Goal: Information Seeking & Learning: Learn about a topic

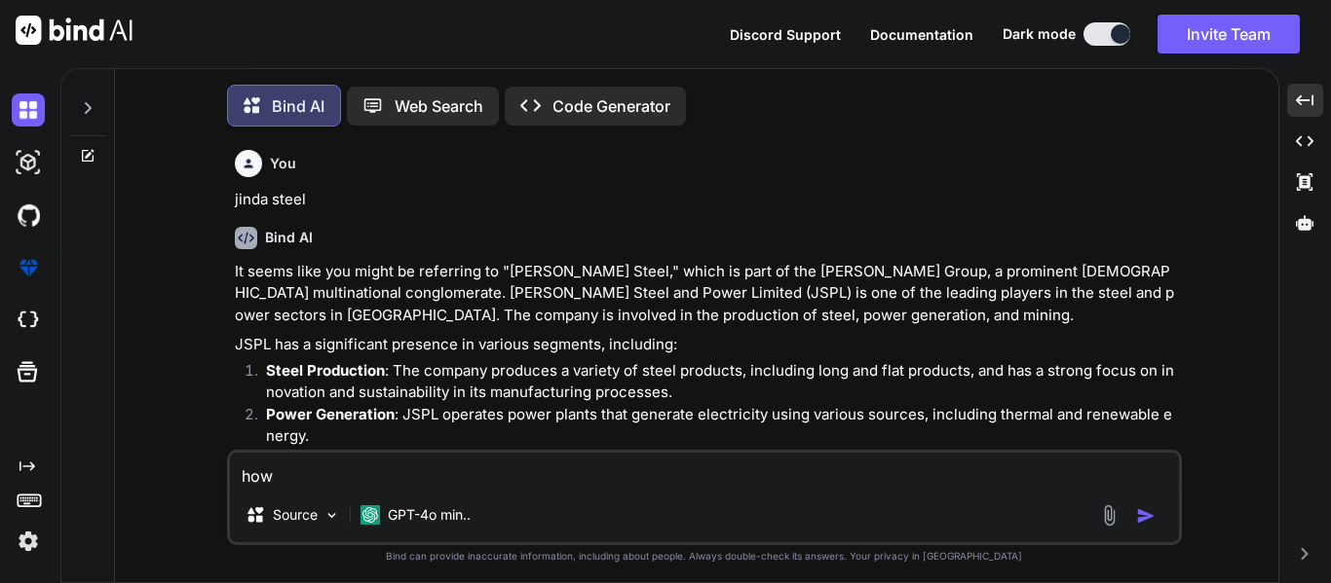
type textarea "how"
type textarea "x"
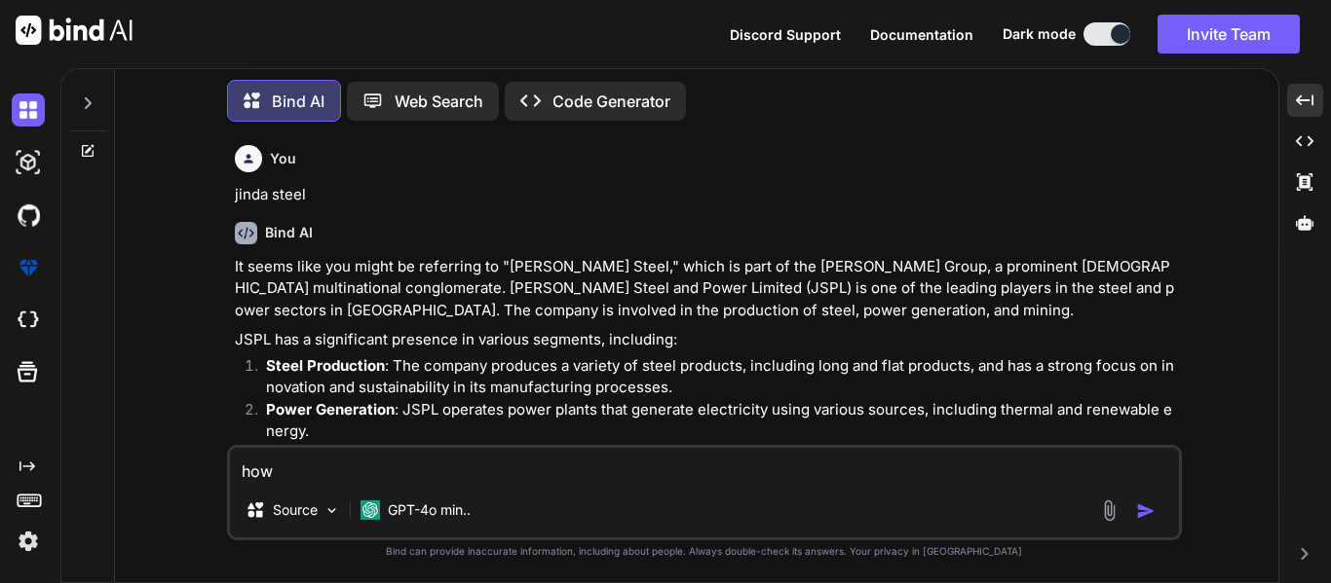
scroll to position [106, 0]
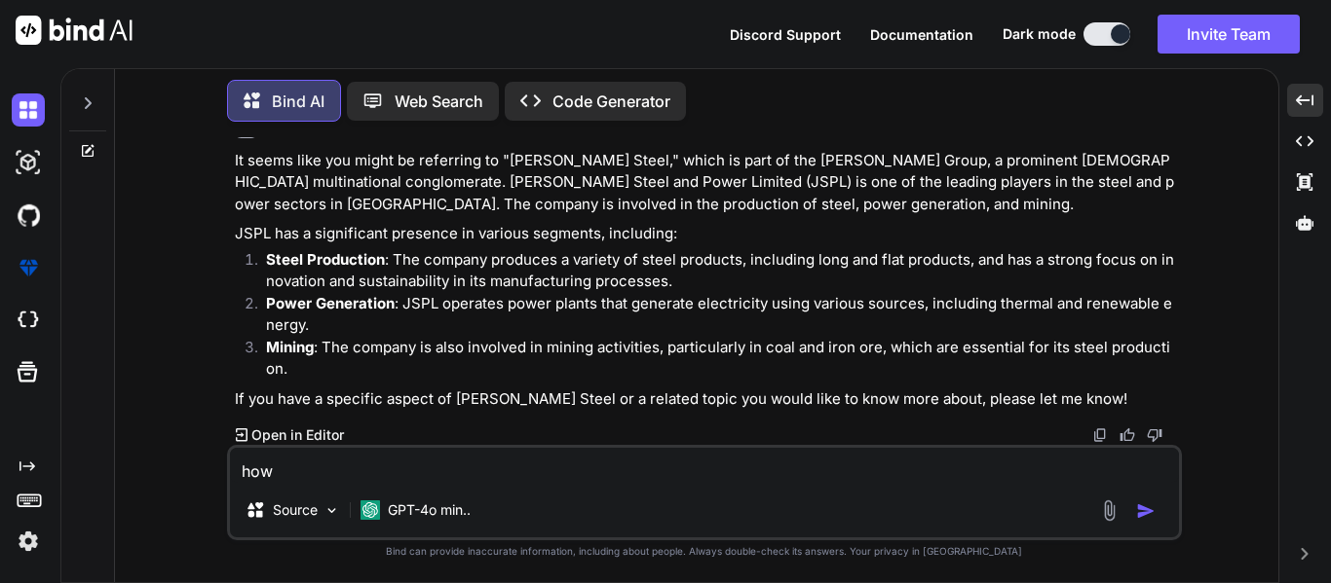
type textarea "how t"
type textarea "x"
type textarea "how to"
type textarea "x"
type textarea "how to"
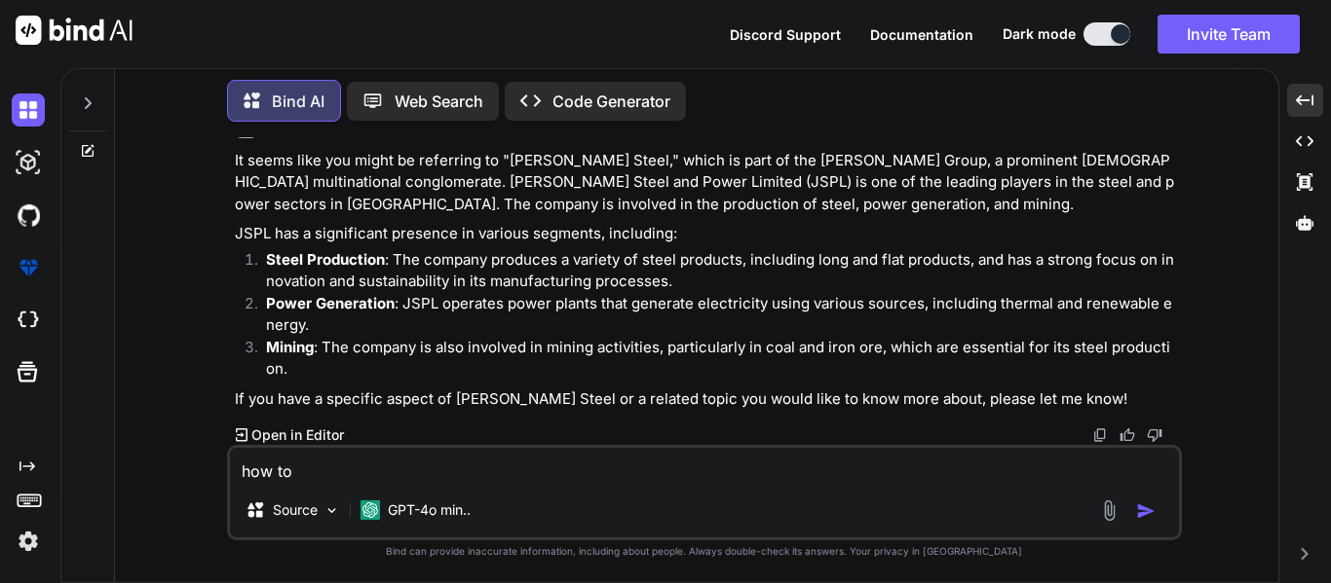
type textarea "x"
type textarea "how to c"
type textarea "x"
type textarea "how to co"
type textarea "x"
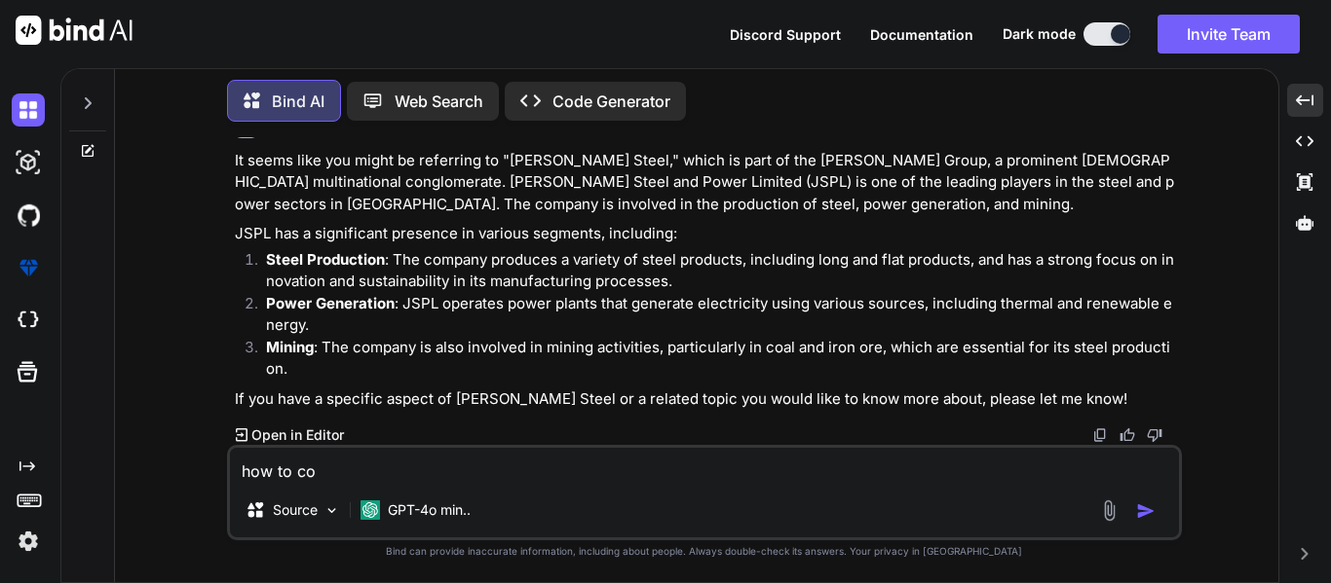
type textarea "how to con"
type textarea "x"
type textarea "how to conv"
type textarea "x"
type textarea "how to conve"
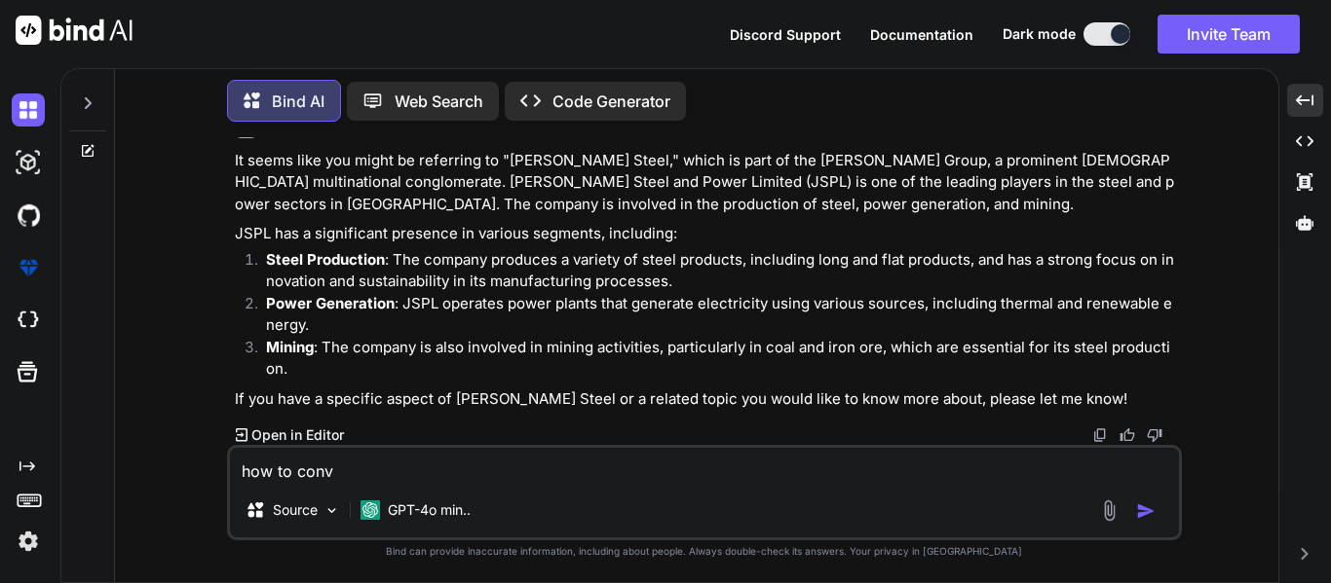
type textarea "x"
type textarea "how to conver"
type textarea "x"
type textarea "how to convert"
type textarea "x"
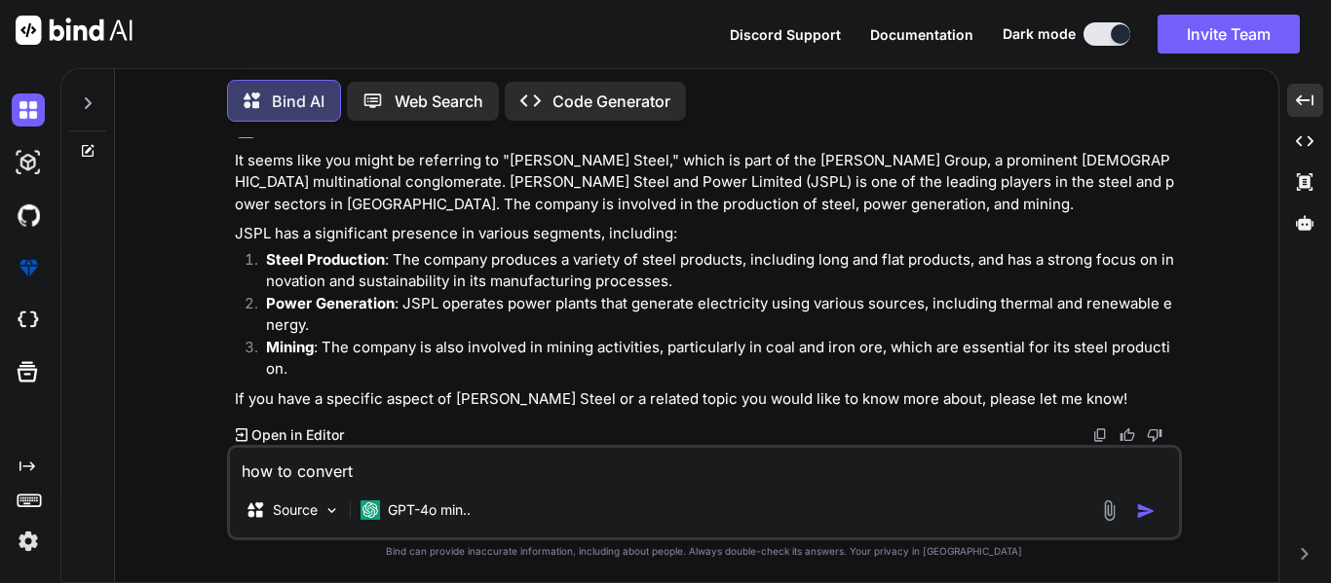
type textarea "how to convert"
type textarea "x"
type textarea "how to convert t"
type textarea "x"
type textarea "how to convert th"
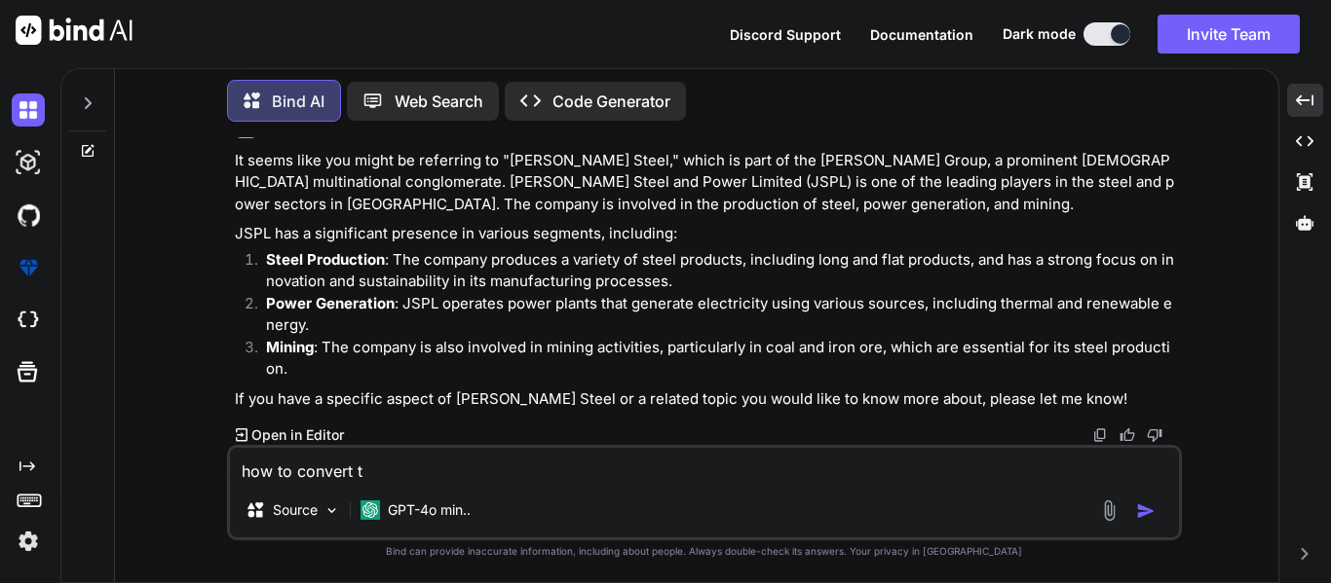
type textarea "x"
type textarea "how to convert the"
type textarea "x"
type textarea "how to convert the"
type textarea "x"
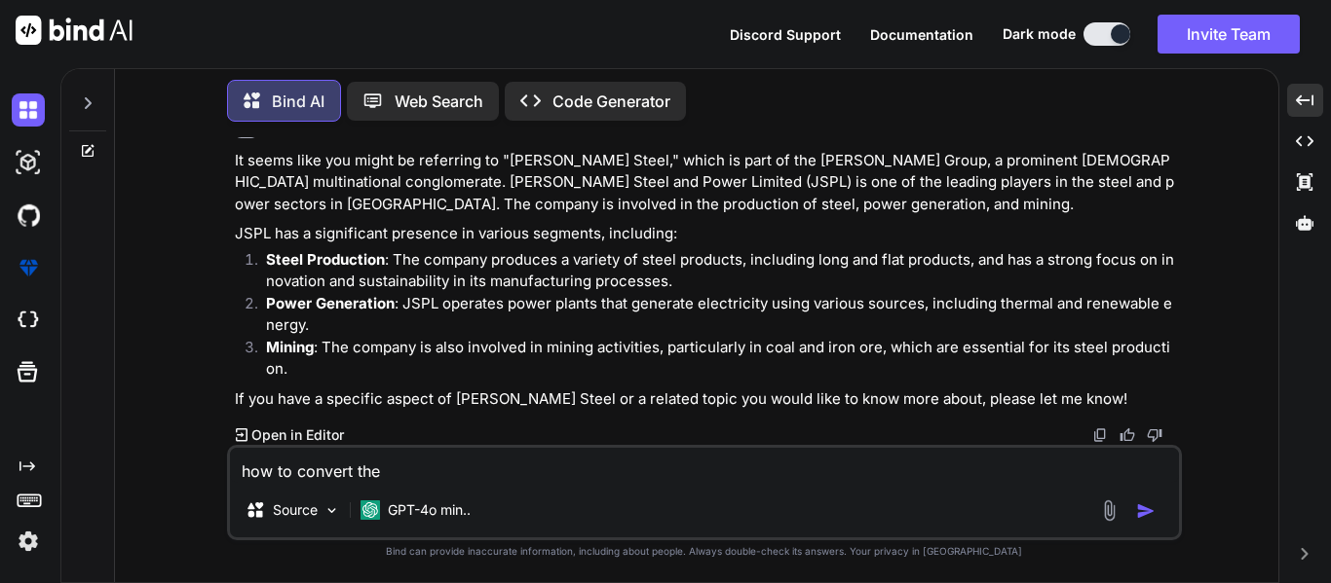
type textarea "how to convert the a"
type textarea "x"
type textarea "how to convert the ar"
type textarea "x"
type textarea "how to convert the arr"
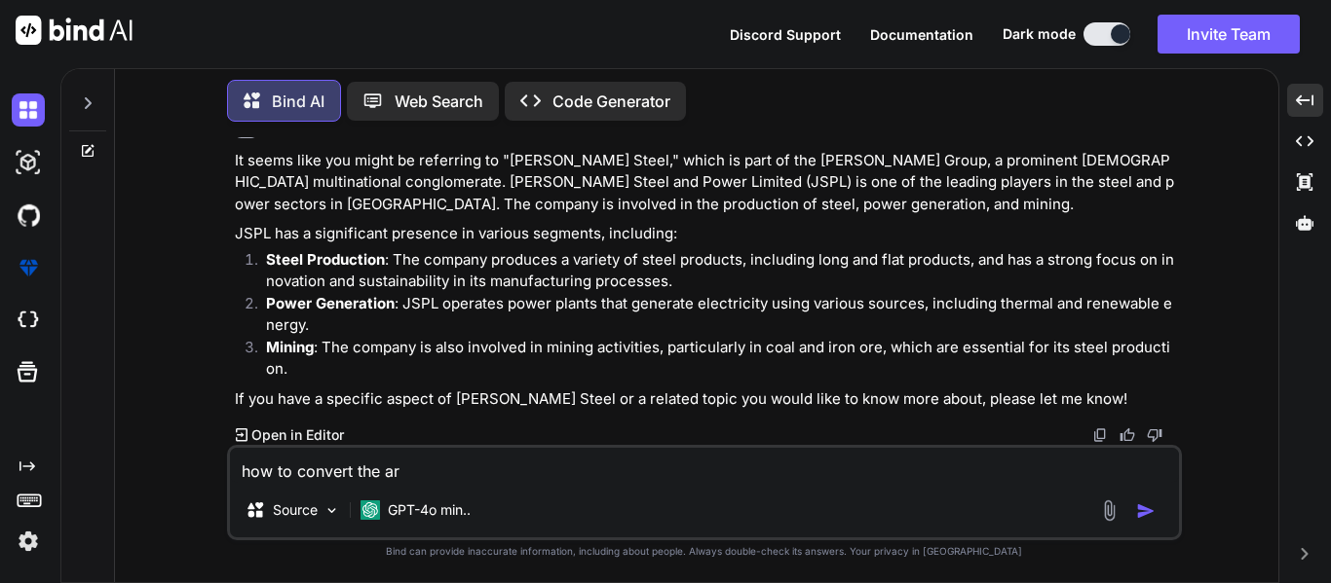
type textarea "x"
type textarea "how to convert the arra"
type textarea "x"
type textarea "how to convert the arr"
type textarea "x"
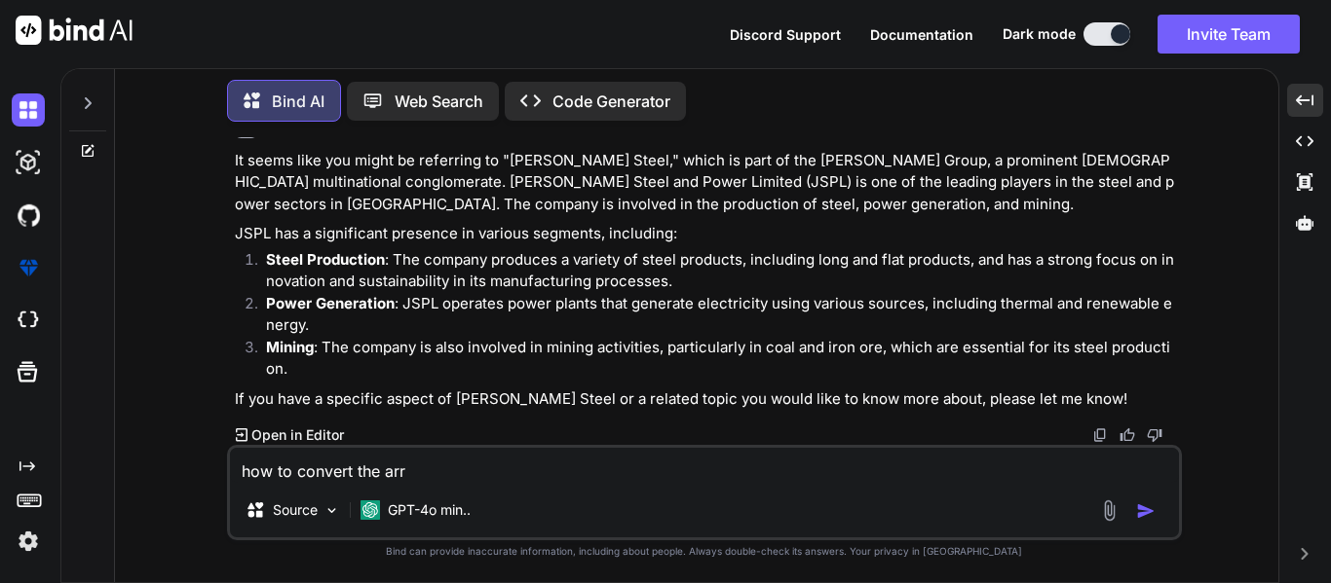
type textarea "how to convert the ar"
type textarea "x"
type textarea "how to convert the a"
type textarea "x"
type textarea "how to convert the"
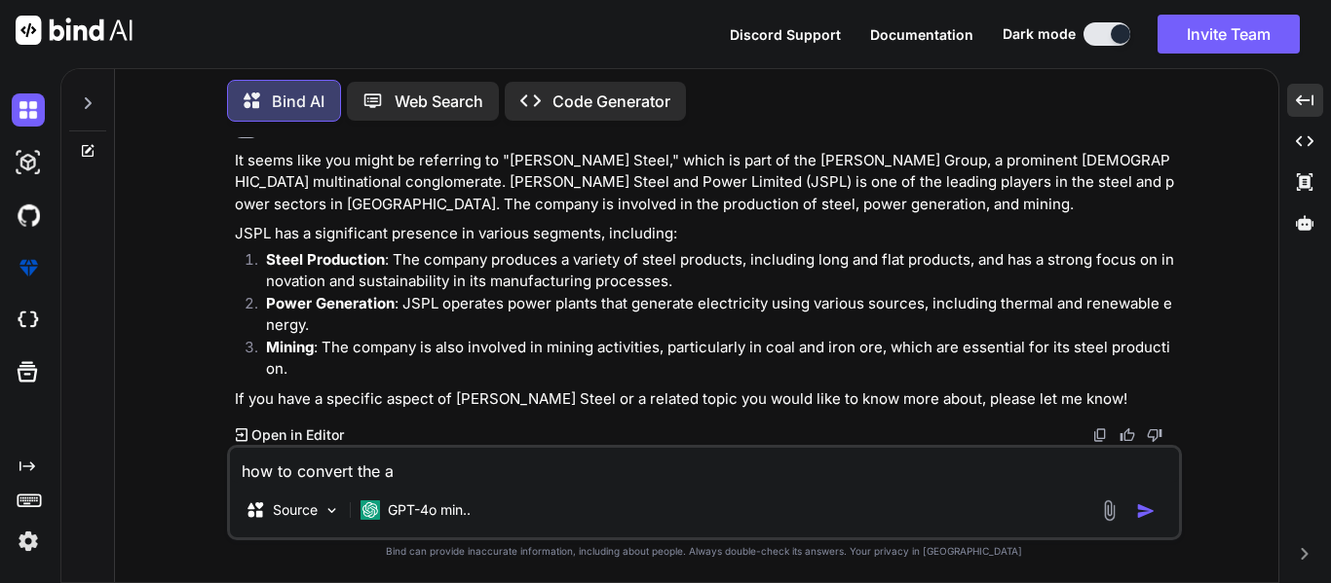
type textarea "x"
type textarea "how to convert the s"
type textarea "x"
type textarea "how to convert the st"
type textarea "x"
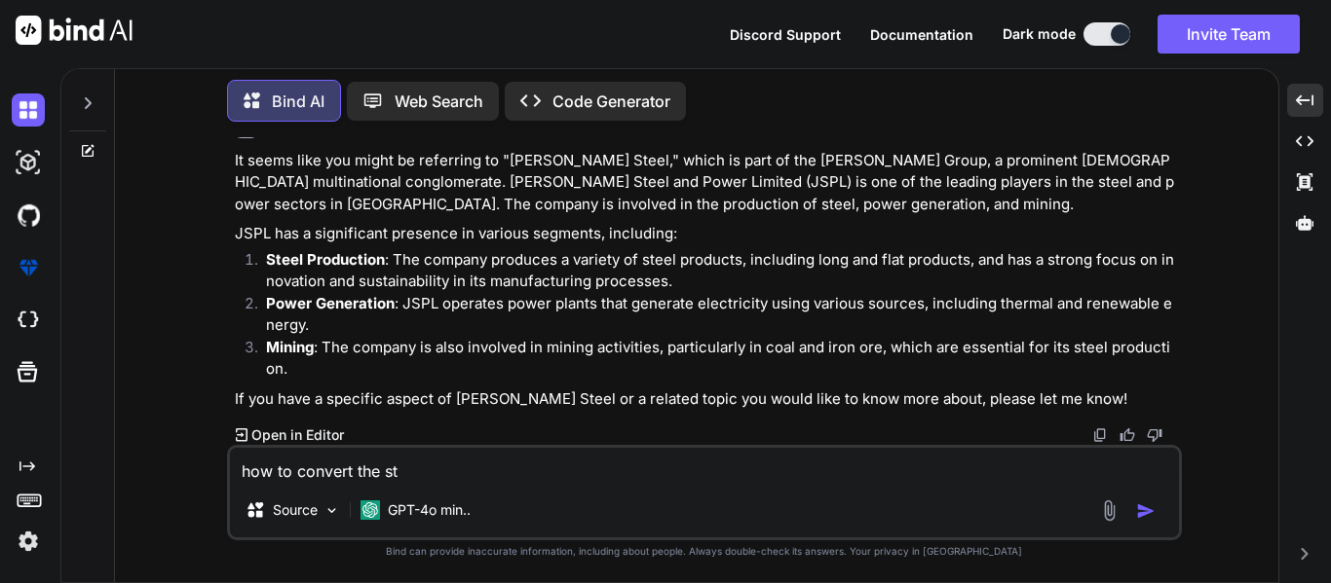
type textarea "how to convert the str"
type textarea "x"
type textarea "how to convert the stri"
type textarea "x"
type textarea "how to convert the strin"
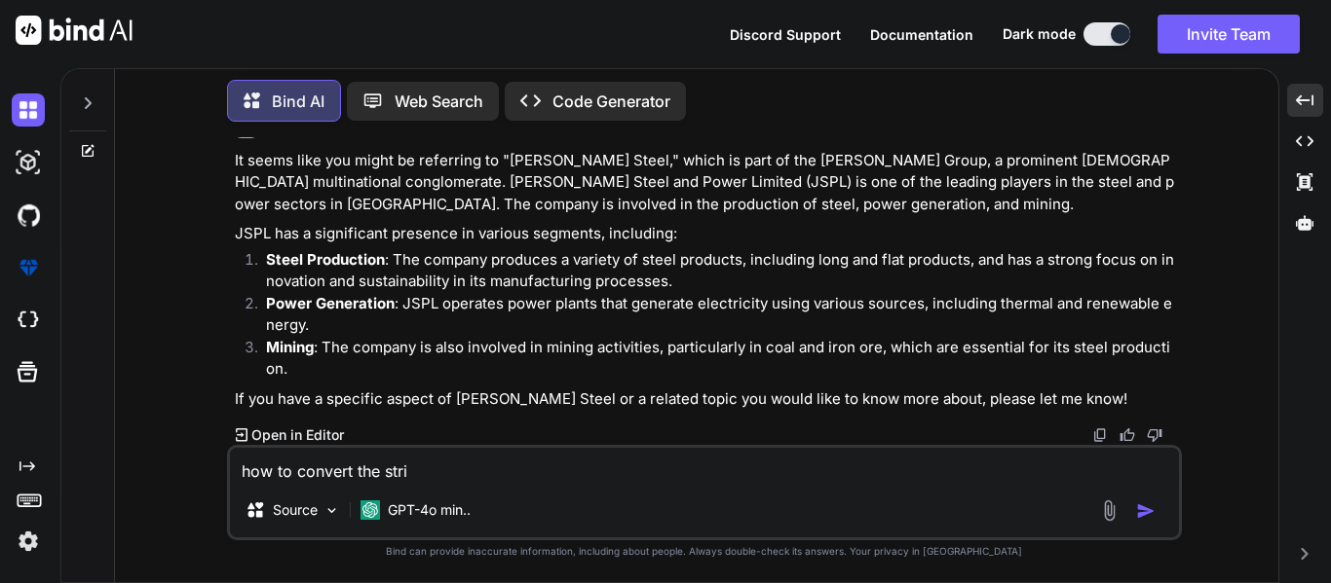
type textarea "x"
type textarea "how to convert the string"
type textarea "x"
type textarea "how to convert the string"
type textarea "x"
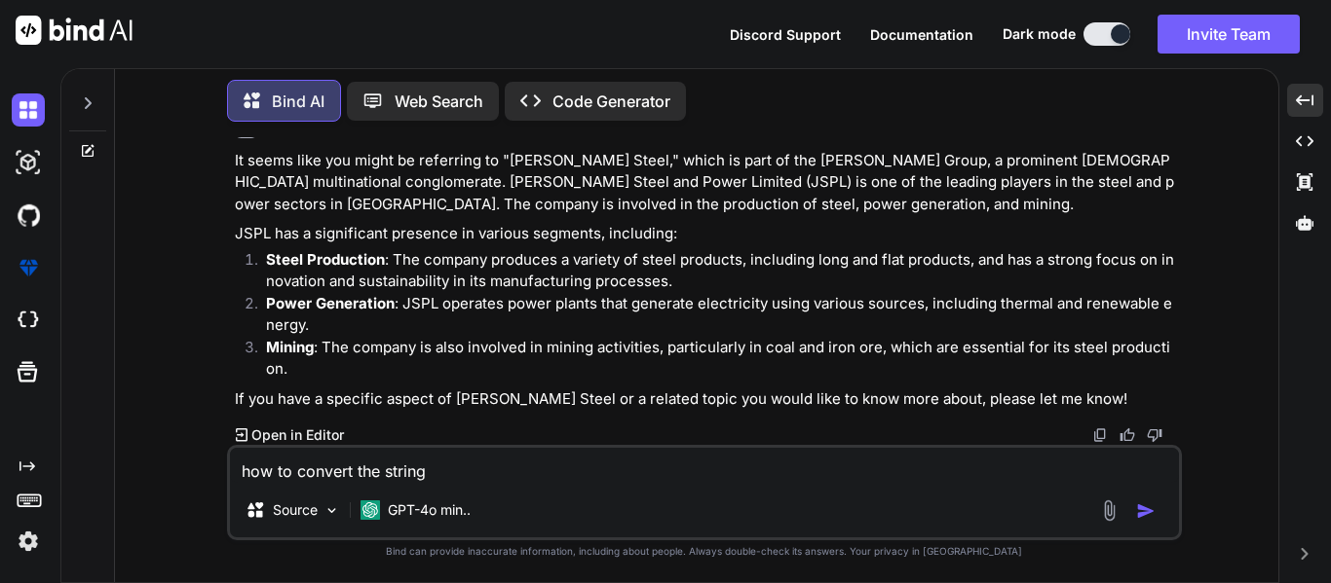
type textarea "how to convert the string a"
type textarea "x"
type textarea "how to convert the string ar"
type textarea "x"
type textarea "how to convert the string arr"
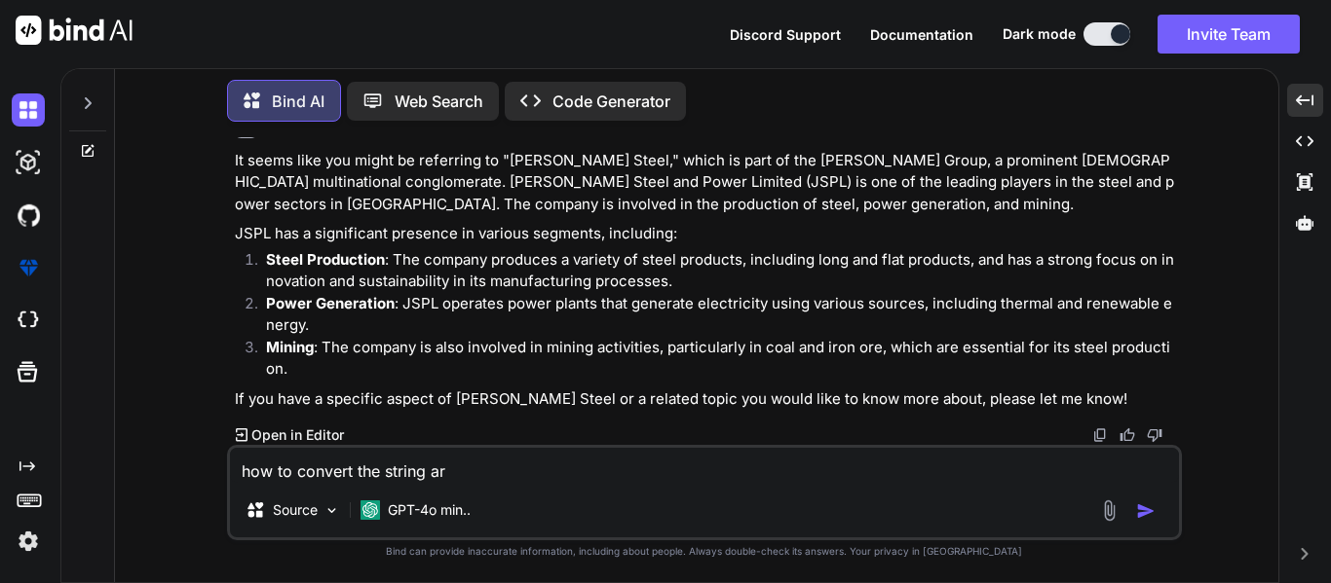
type textarea "x"
type textarea "how to convert the string arra"
type textarea "x"
type textarea "how to convert the string array"
type textarea "x"
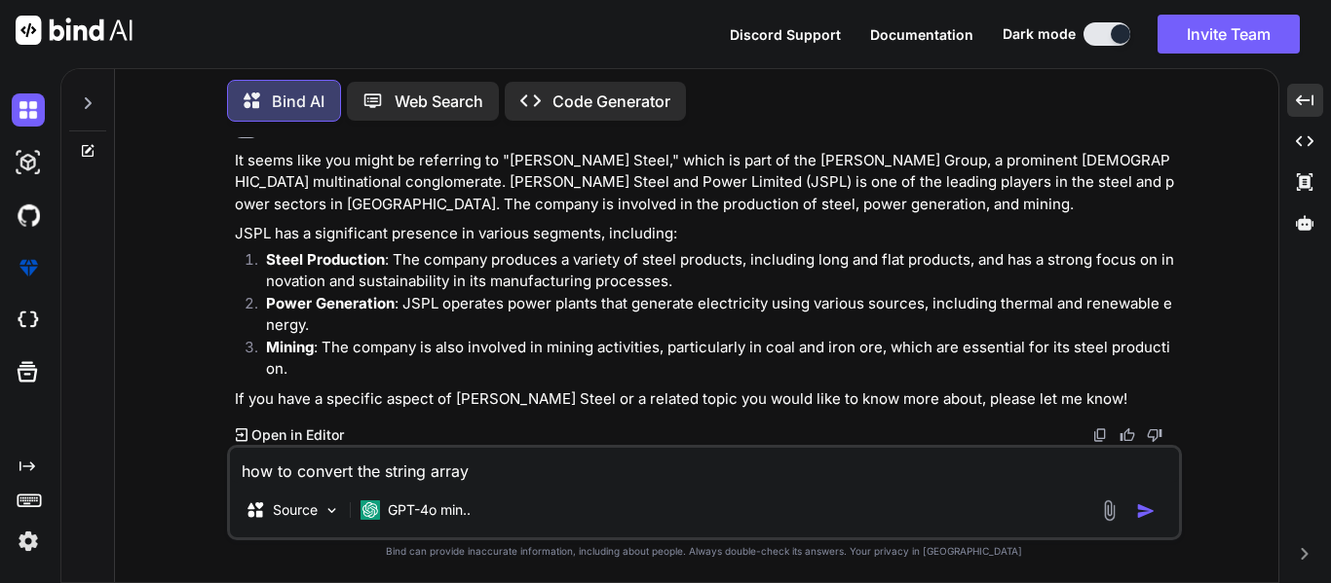
type textarea "how to convert the string array"
type textarea "x"
type textarea "how to convert the string array t"
type textarea "x"
type textarea "how to convert the string array to"
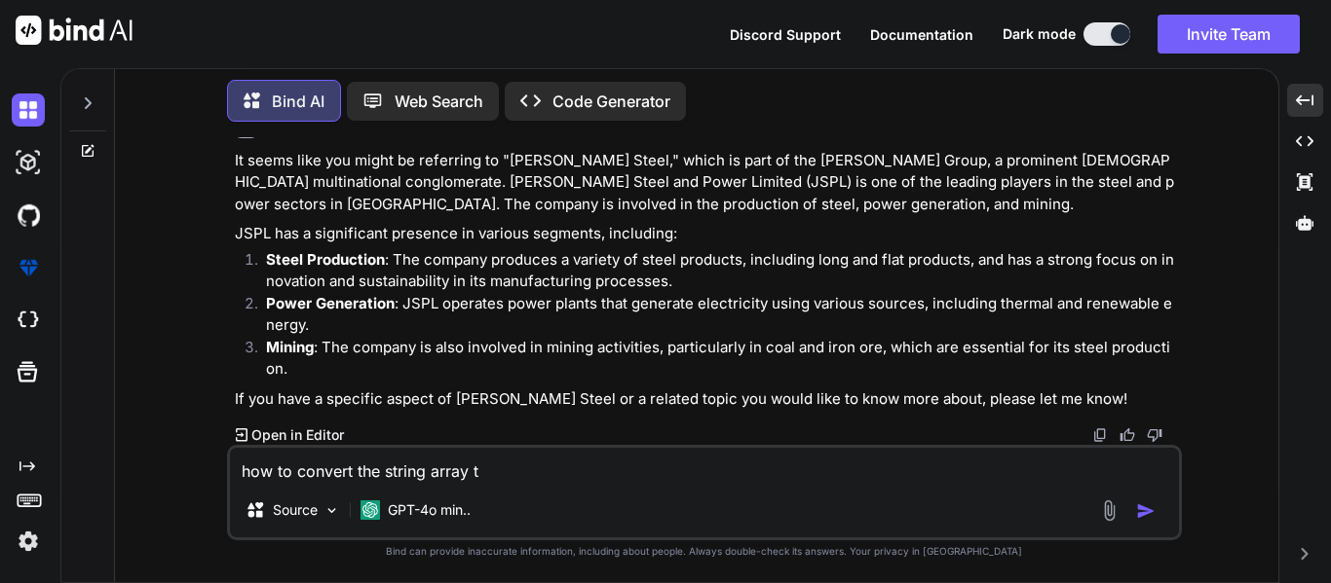
type textarea "x"
type textarea "how to convert the string array to"
type textarea "x"
type textarea "how to convert the string array to l"
type textarea "x"
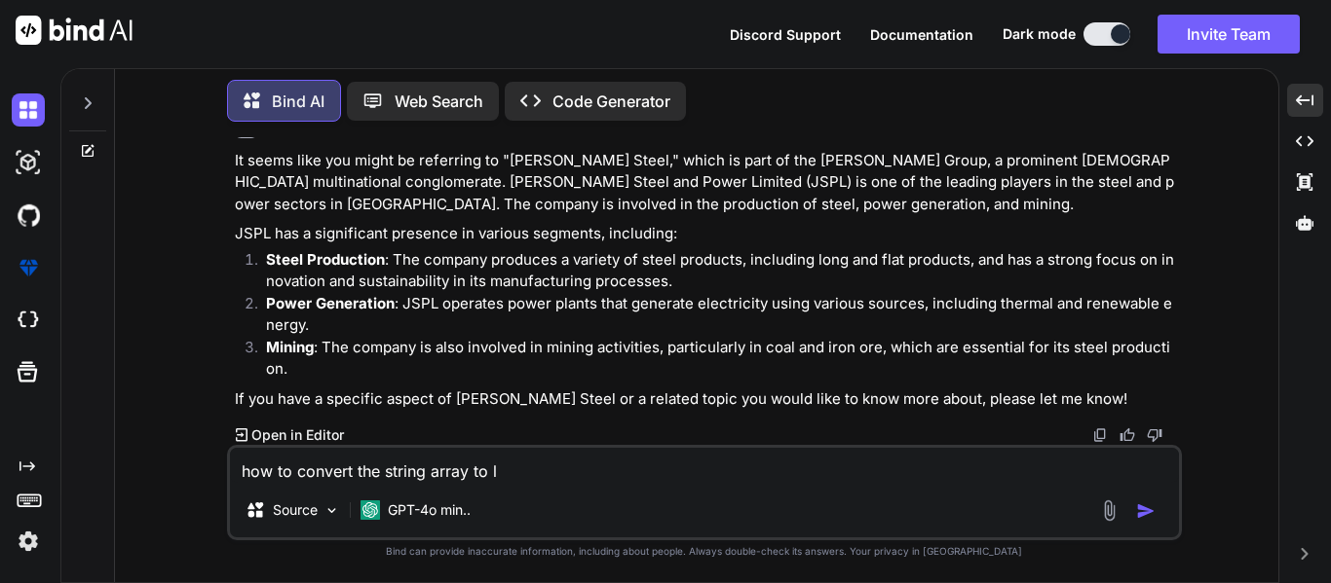
type textarea "how to convert the string array to li"
type textarea "x"
type textarea "how to convert the string array to l"
type textarea "x"
type textarea "how to convert the string array to"
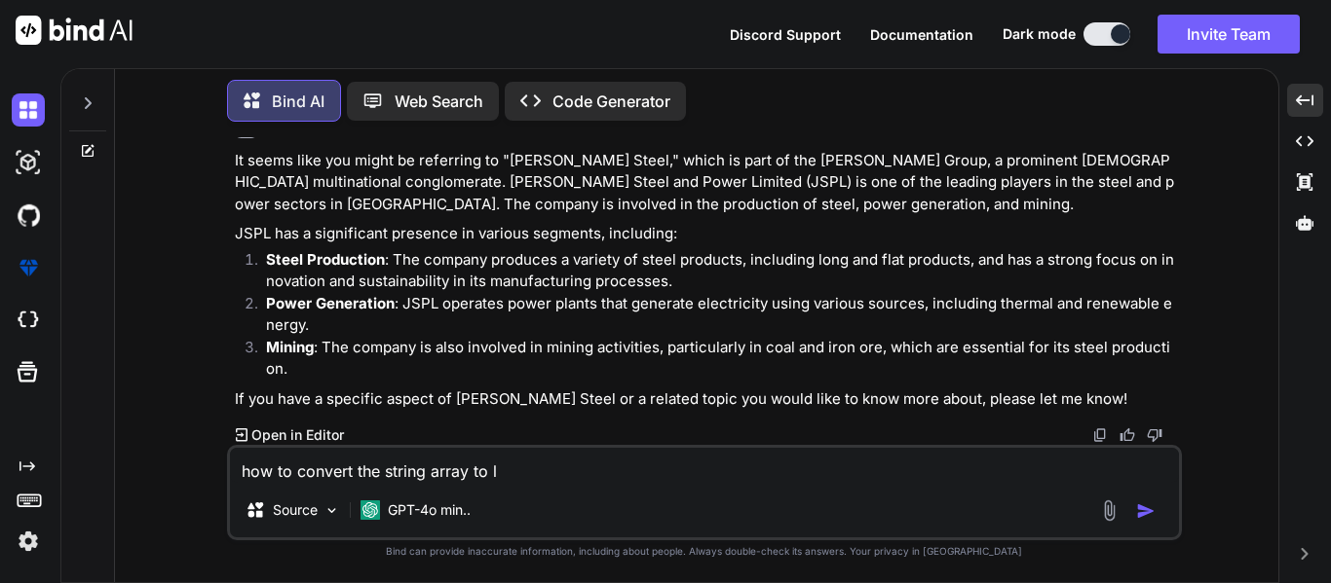
type textarea "x"
type textarea "how to convert the string array to s"
type textarea "x"
type textarea "how to convert the string array to st"
type textarea "x"
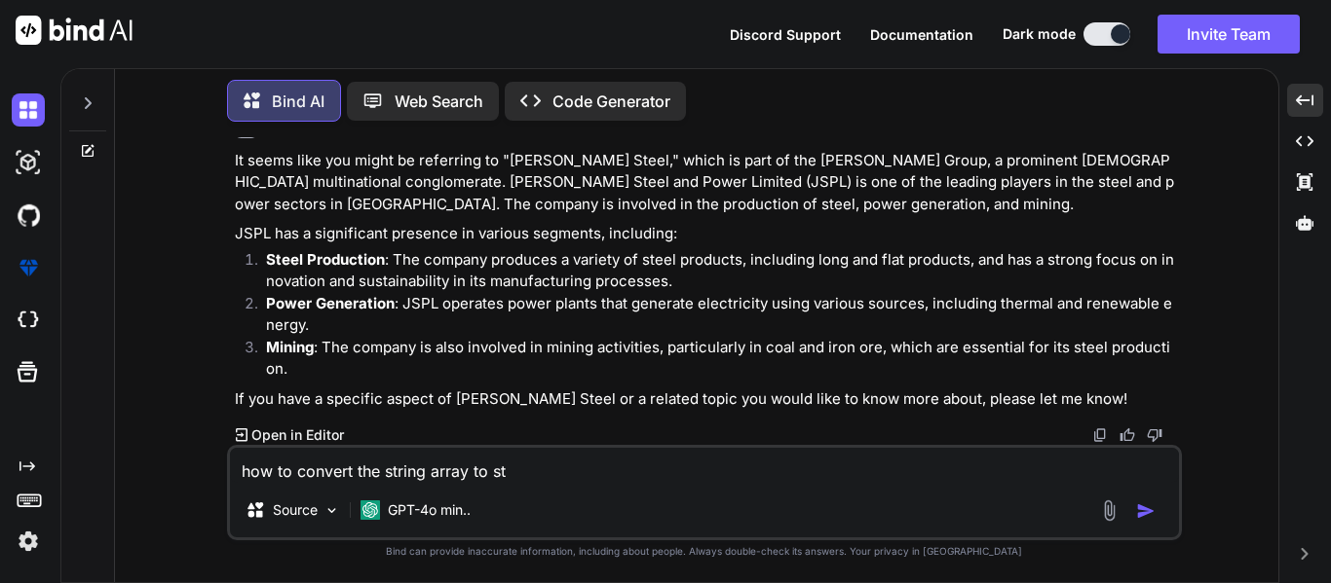
type textarea "how to convert the string array to str"
type textarea "x"
type textarea "how to convert the string array to stri"
type textarea "x"
type textarea "how to convert the string array to strin"
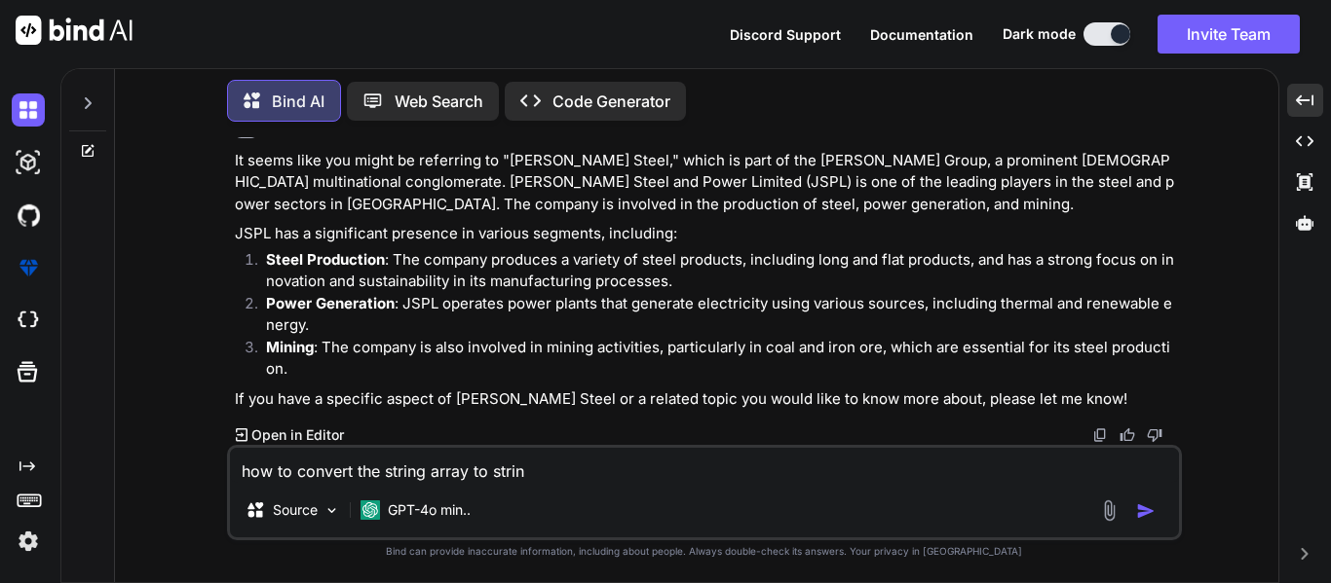
type textarea "x"
type textarea "how to convert the string array to string"
type textarea "x"
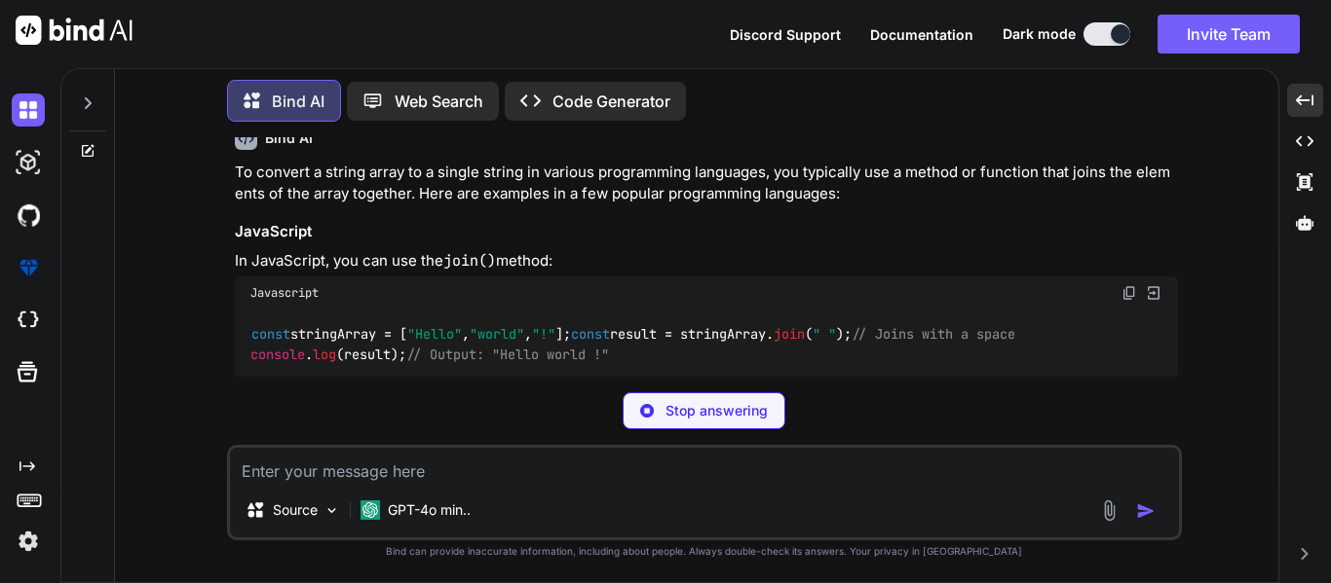
scroll to position [509, 0]
click at [347, 432] on div "You jinda steel Bind AI It seems like you might be referring to "[PERSON_NAME] …" at bounding box center [704, 359] width 955 height 445
click at [314, 463] on textarea at bounding box center [704, 465] width 949 height 35
type textarea "x"
type textarea "k"
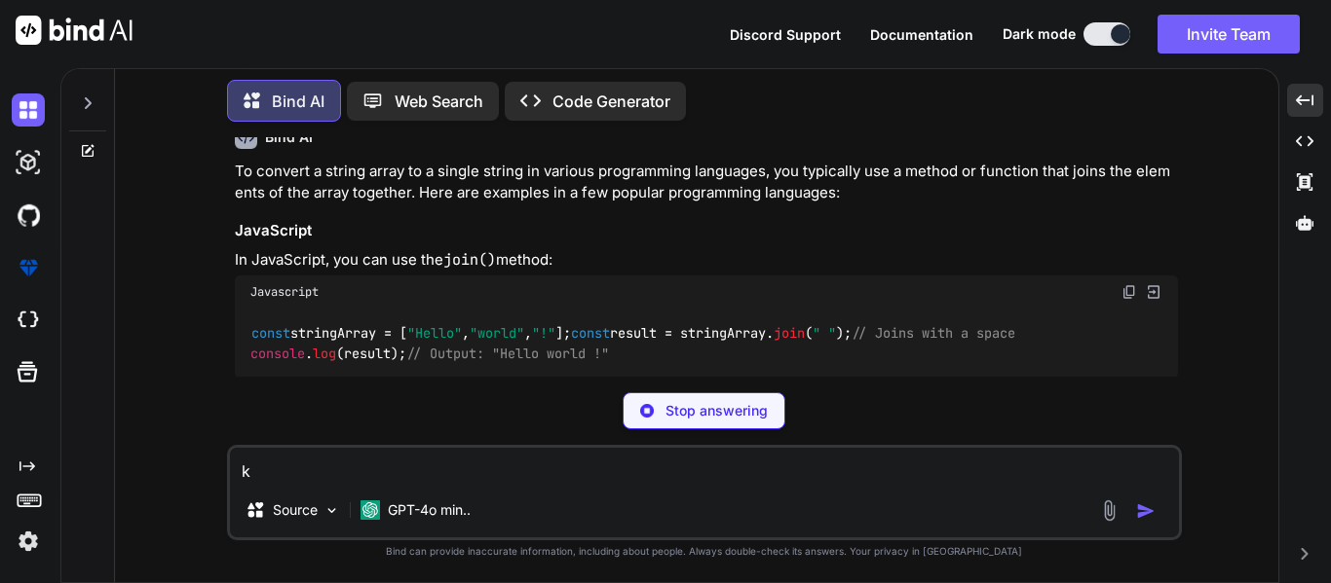
type textarea "x"
type textarea "i"
type textarea "x"
type textarea "in"
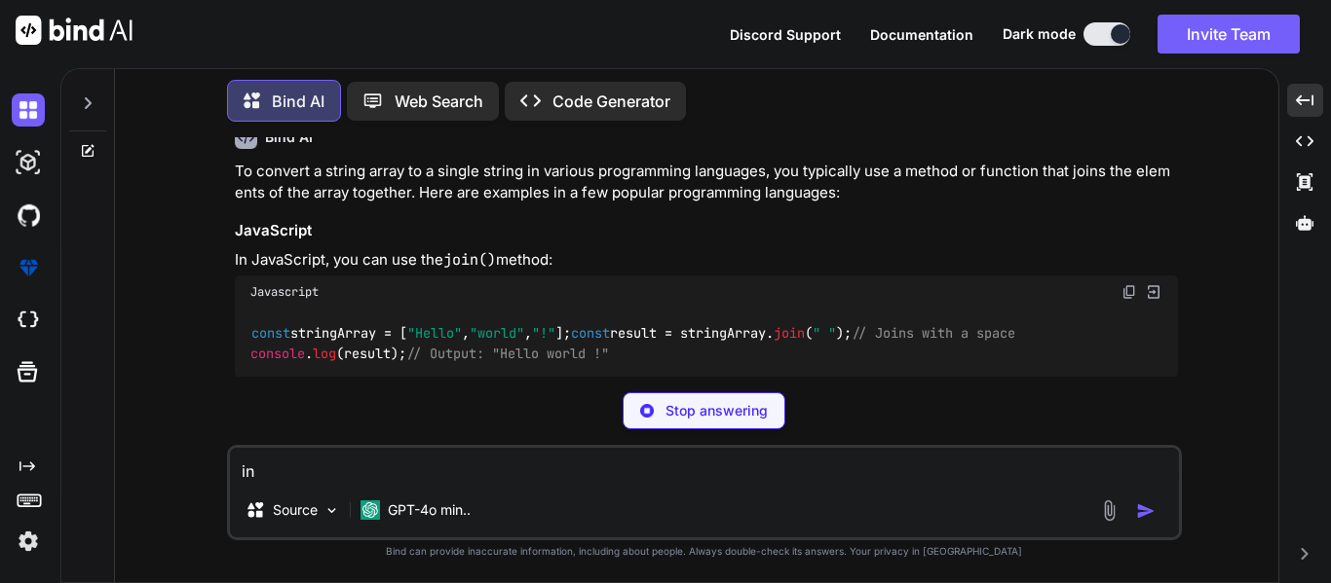
type textarea "x"
type textarea "in"
type textarea "x"
type textarea "in j"
type textarea "x"
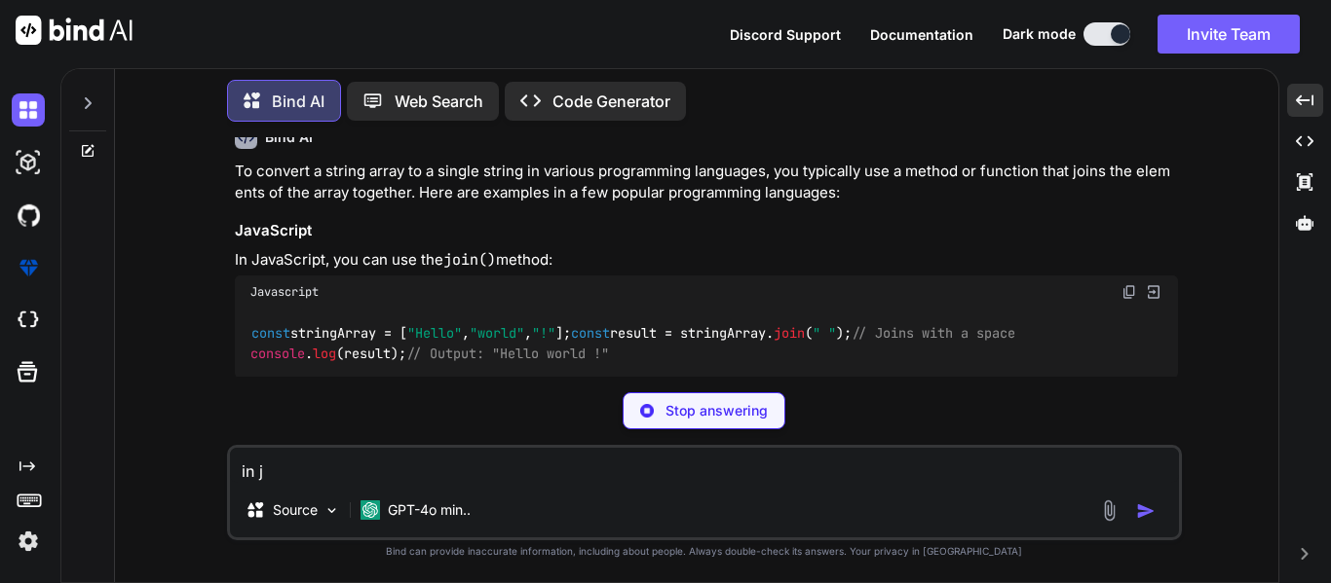
type textarea "in ja"
type textarea "x"
type textarea "in [GEOGRAPHIC_DATA]"
type textarea "x"
type textarea "in ja"
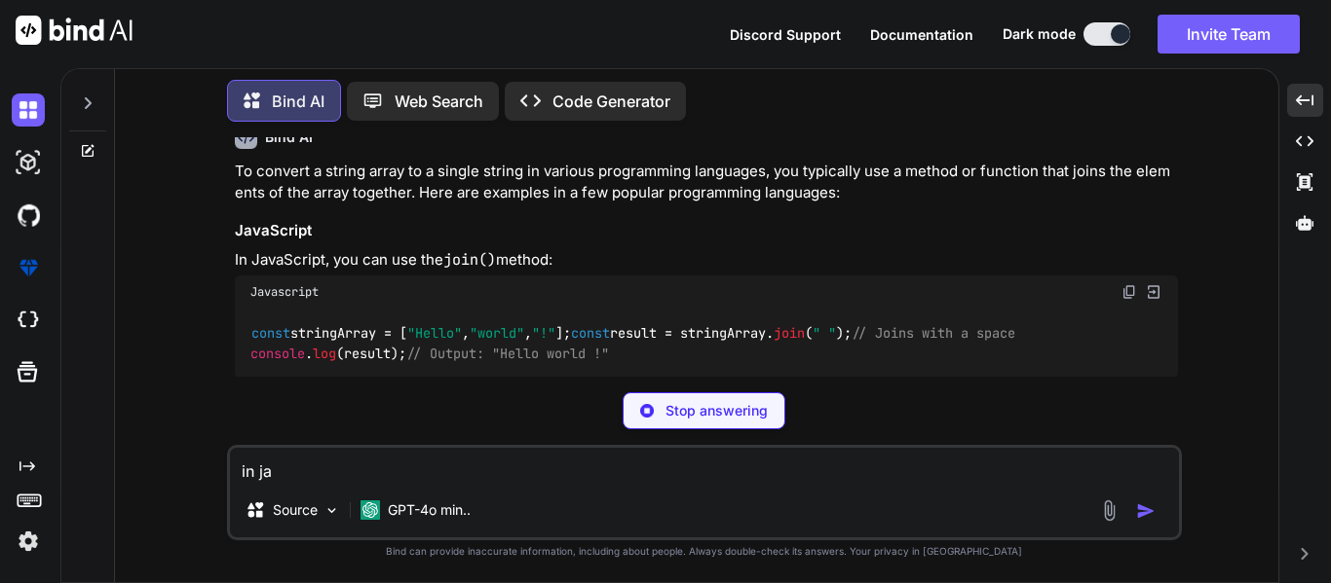
type textarea "x"
type textarea "in ja"
type textarea "x"
type textarea "in ja a"
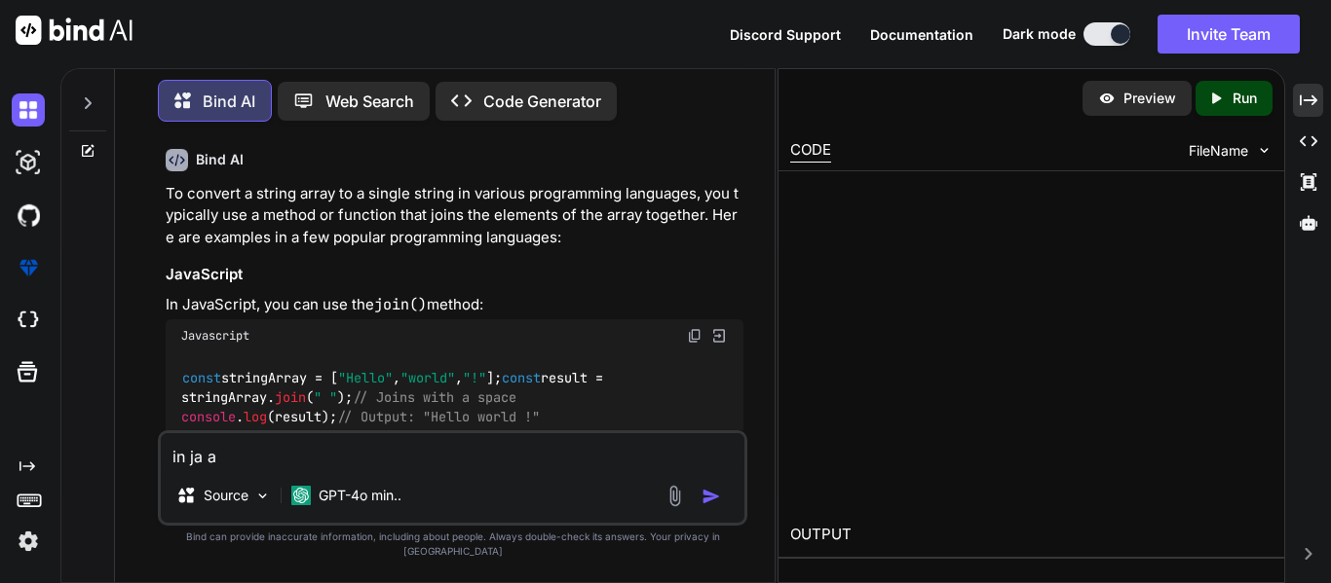
type textarea "x"
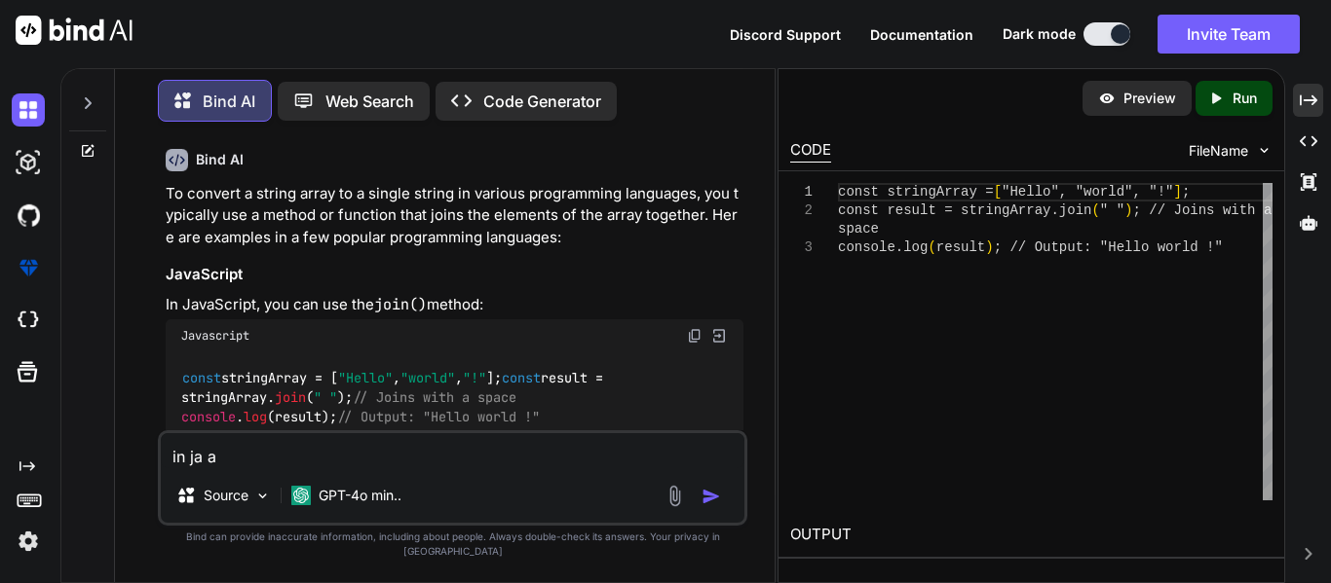
type textarea "in ja"
type textarea "x"
type textarea "in ja v"
type textarea "x"
type textarea "in ja va"
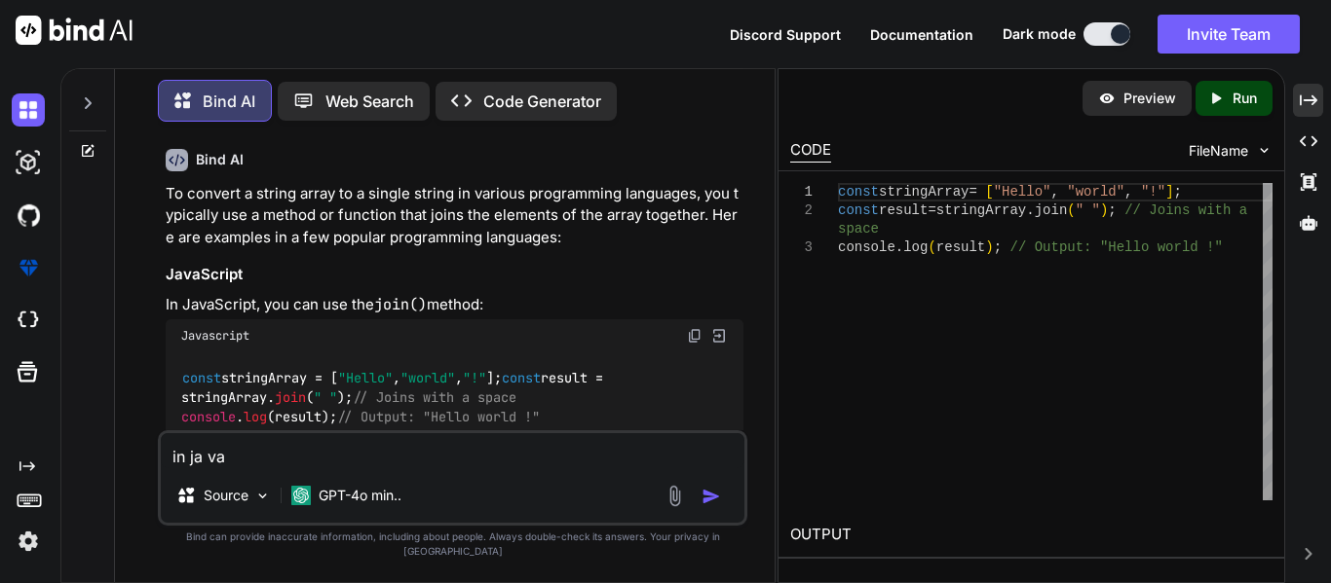
type textarea "x"
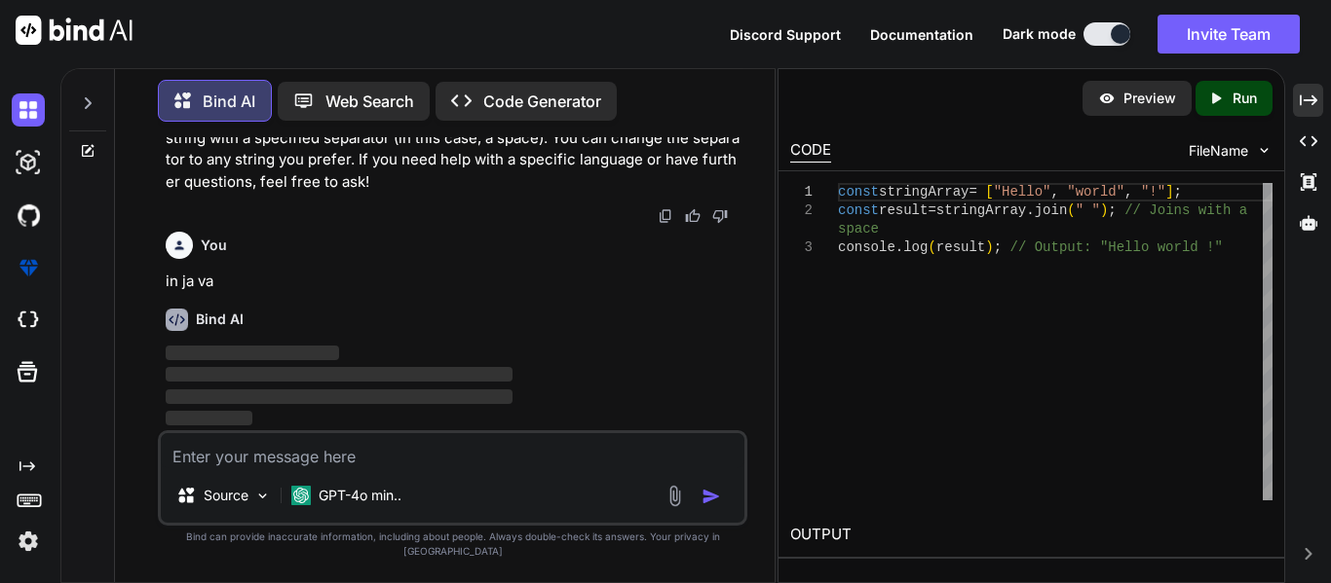
scroll to position [2174, 0]
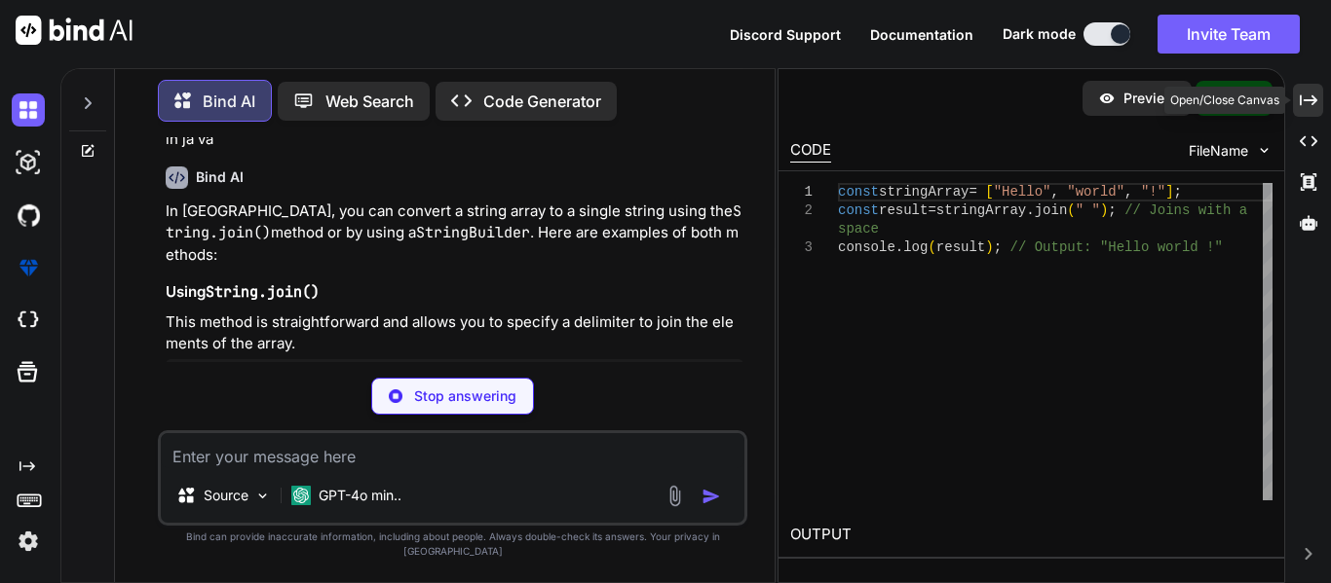
click at [1300, 109] on div "Created with Pixso." at bounding box center [1308, 100] width 30 height 33
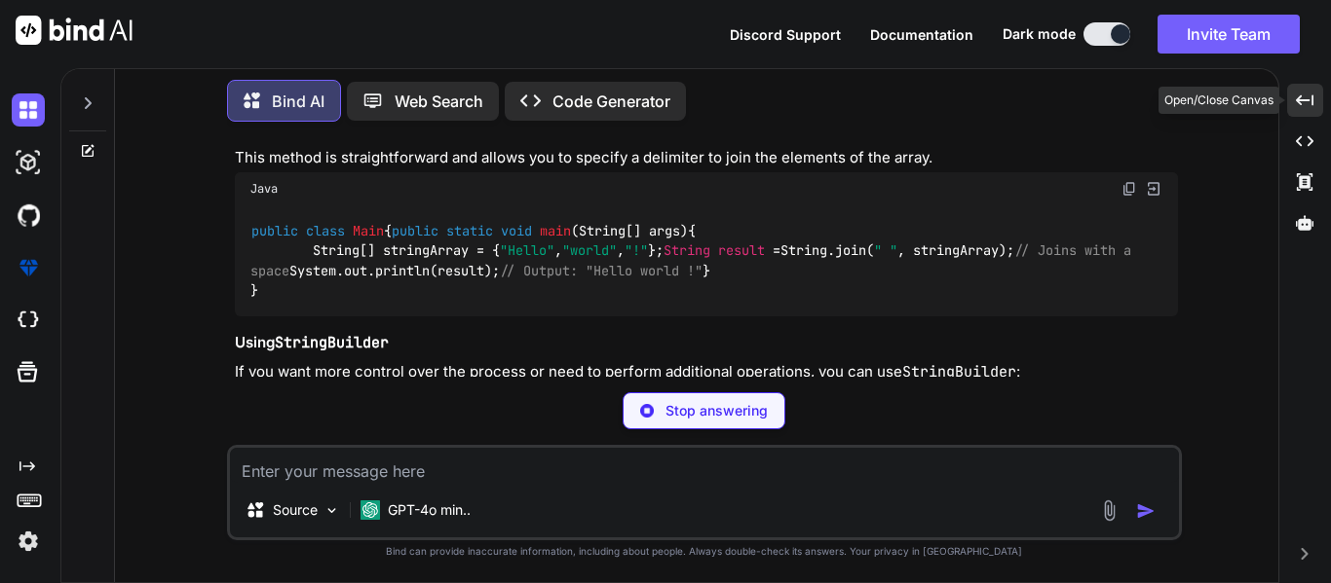
click at [1318, 102] on div "Created with Pixso." at bounding box center [1305, 100] width 37 height 33
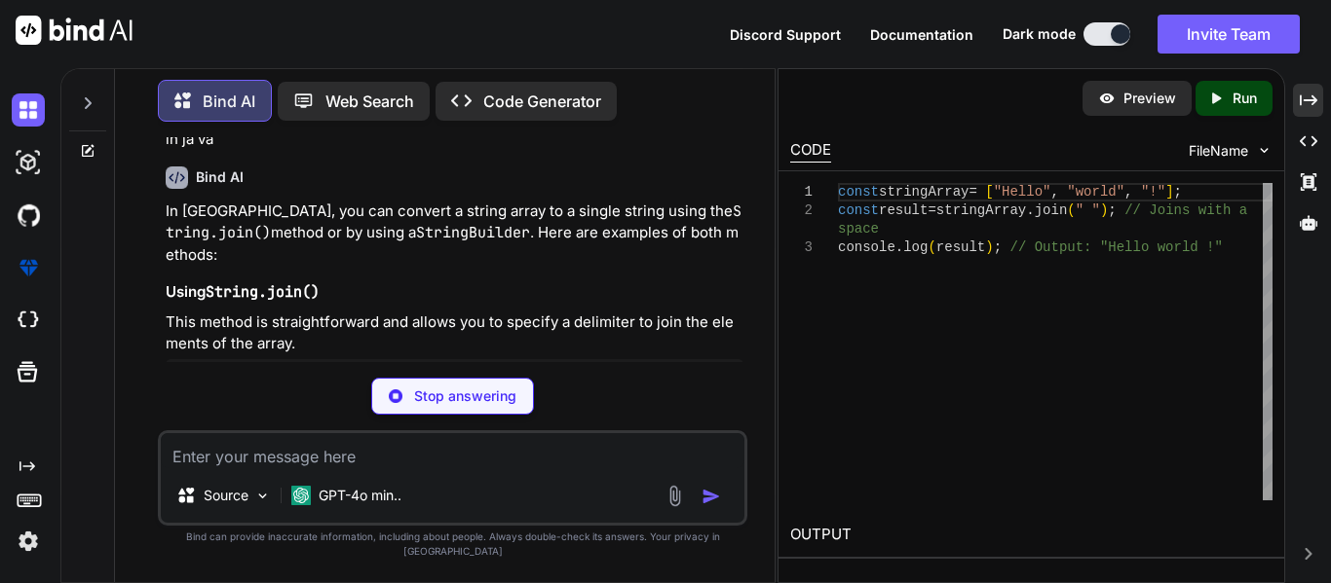
type textarea "x"
type textarea "public class Main { public static void main(String[] args) { String[] stringArr…"
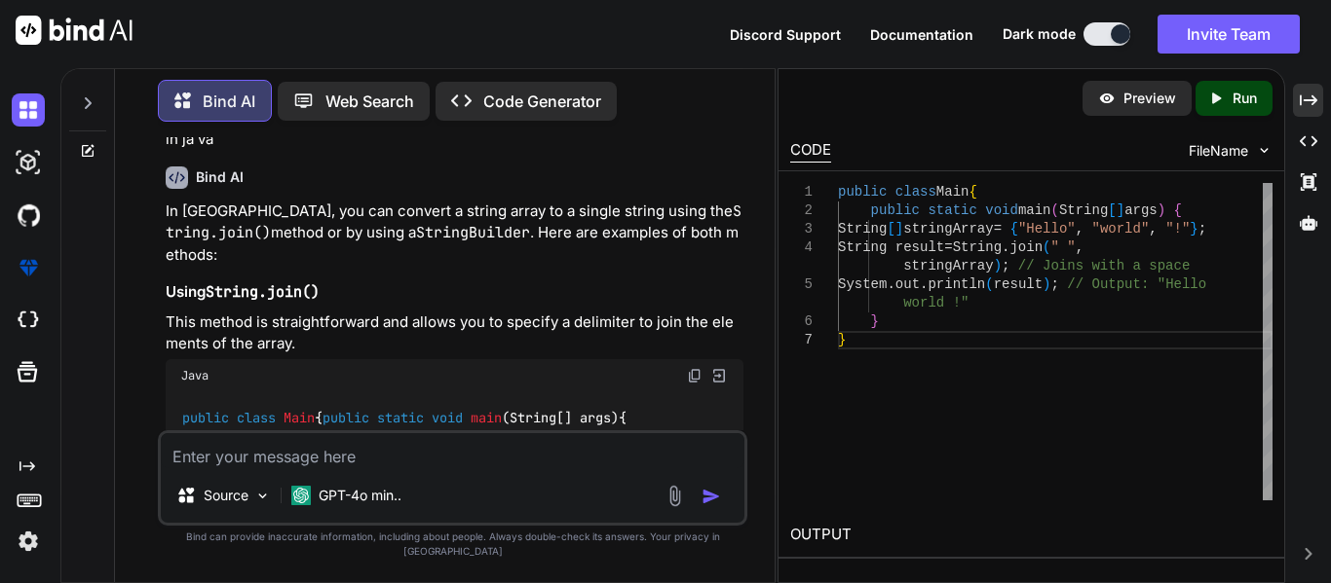
type textarea "x"
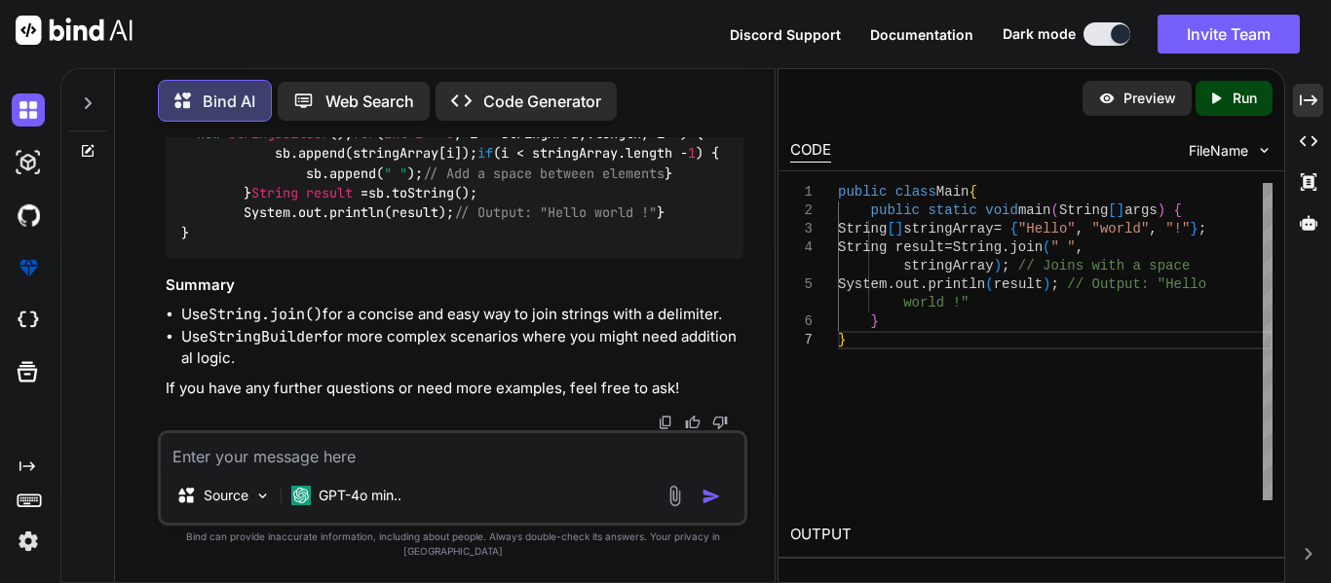
scroll to position [3002, 0]
click at [298, 467] on textarea at bounding box center [453, 450] width 584 height 35
type textarea "h"
type textarea "x"
type textarea "ho"
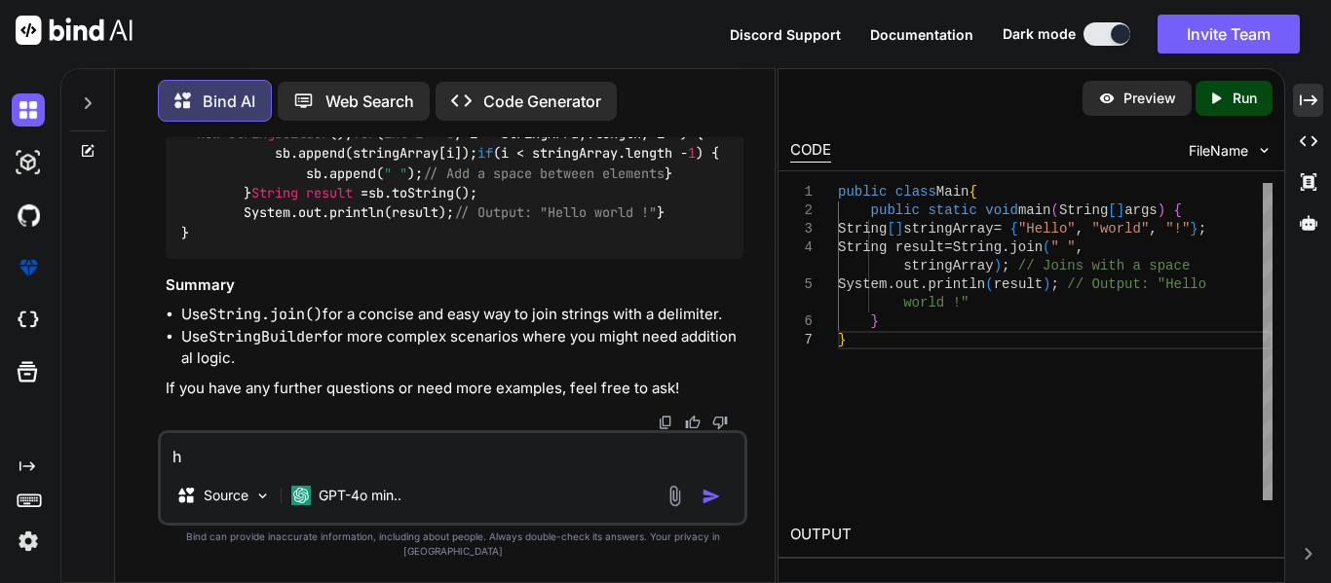
type textarea "x"
type textarea "how"
type textarea "x"
type textarea "how"
type textarea "x"
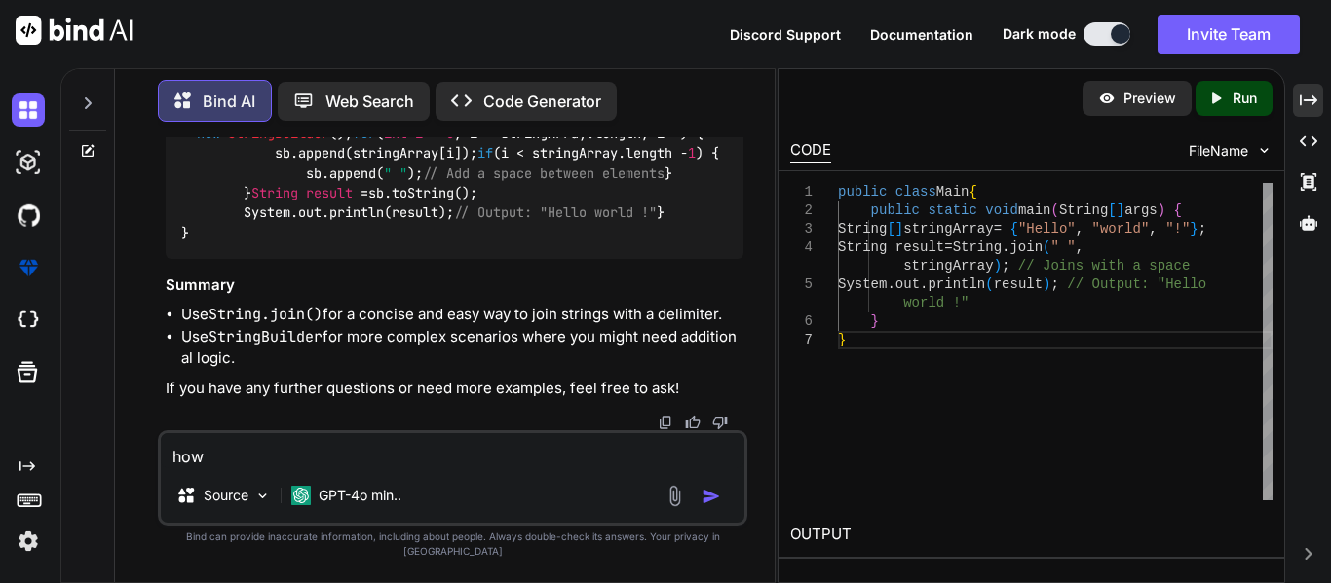
type textarea "how t"
type textarea "x"
type textarea "how to"
type textarea "x"
type textarea "how to"
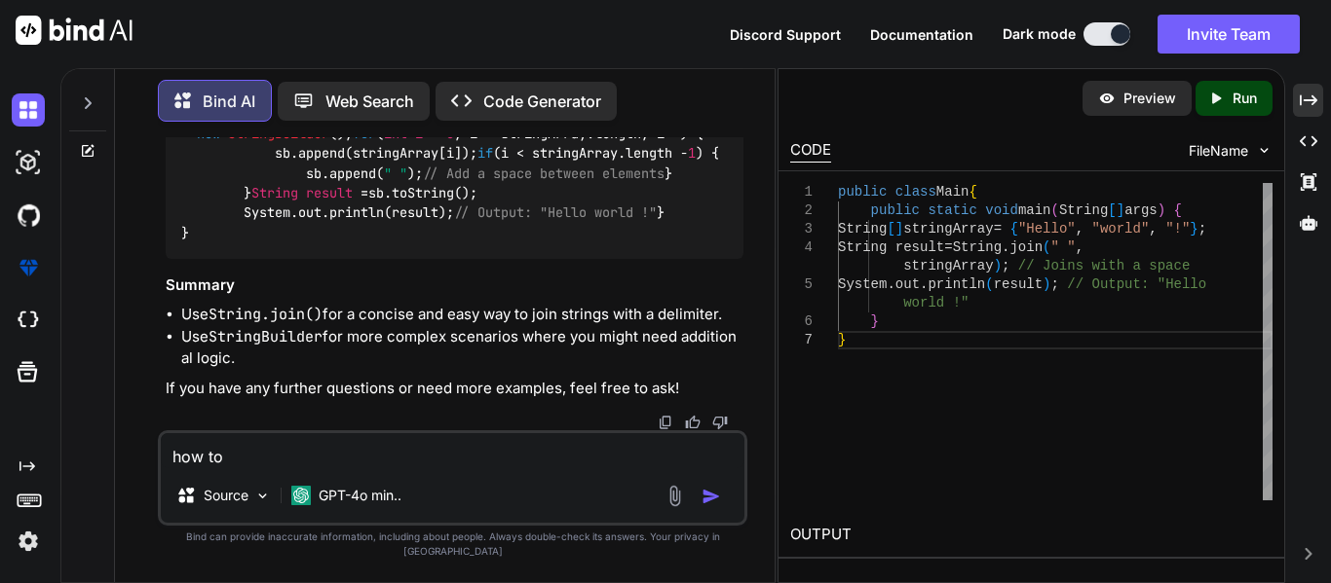
type textarea "x"
type textarea "how to n"
type textarea "x"
type textarea "how to no"
type textarea "x"
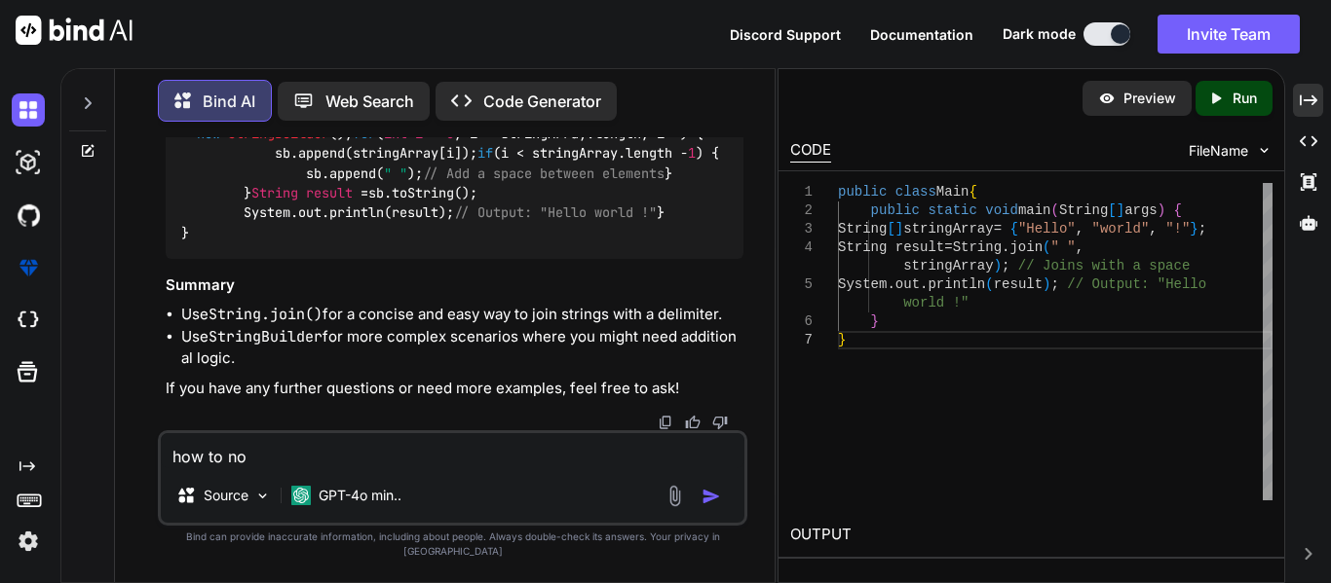
type textarea "how to now"
type textarea "x"
type textarea "how to now"
type textarea "x"
type textarea "how to now l"
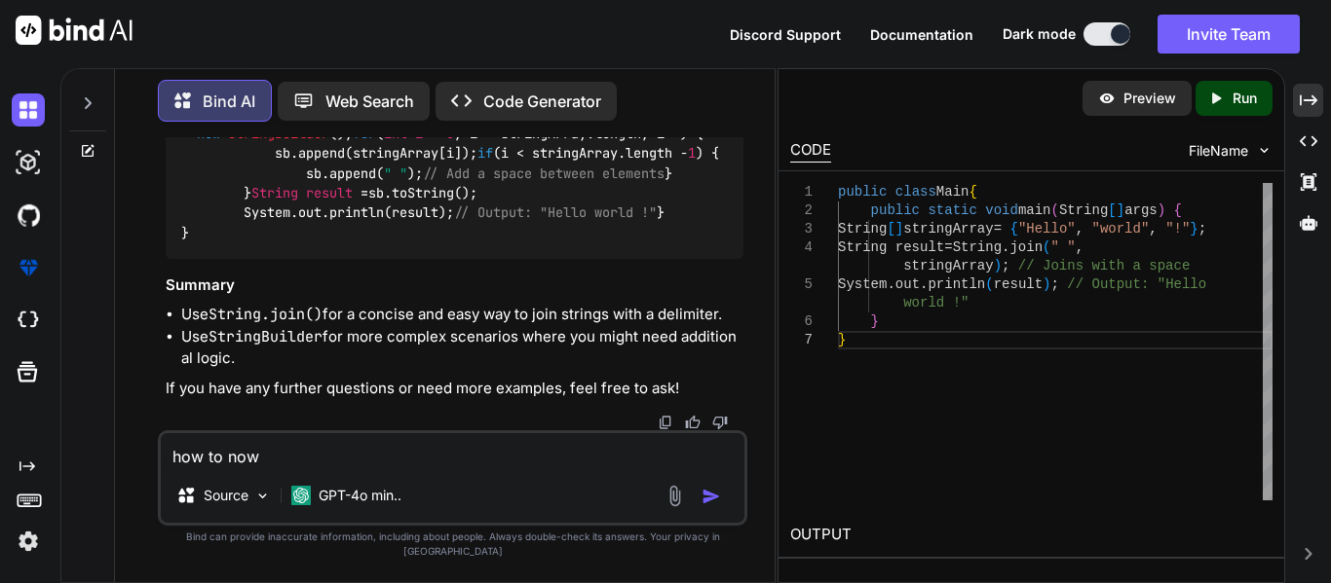
type textarea "x"
type textarea "how to now le"
type textarea "x"
type textarea "how to now len"
type textarea "x"
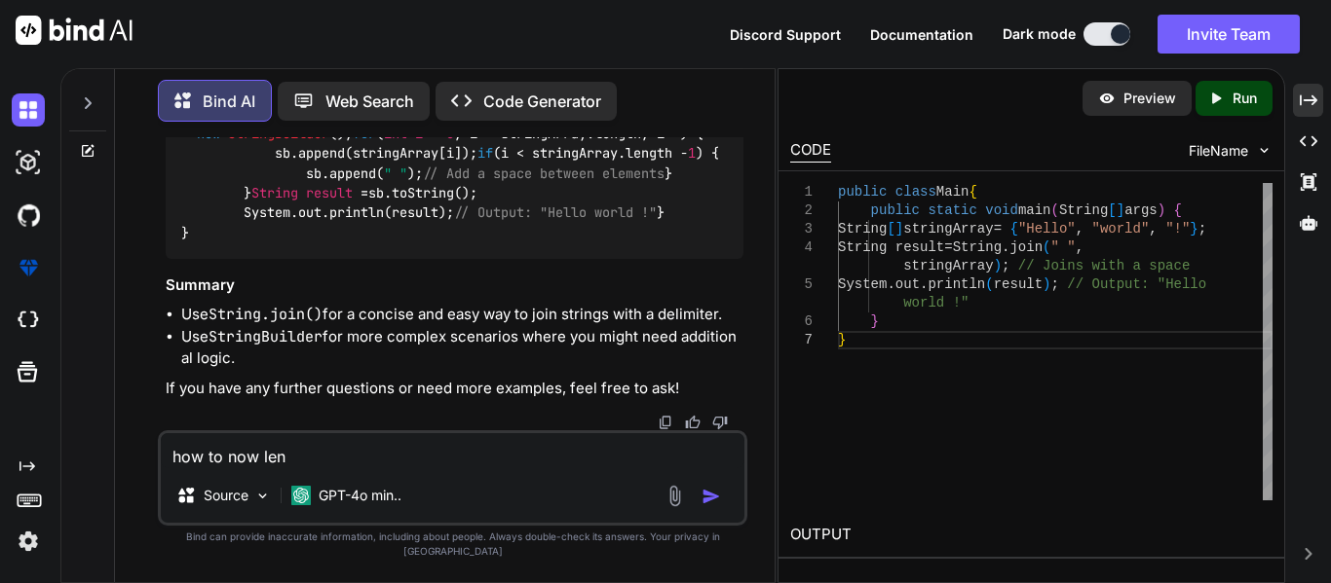
type textarea "how to now leng"
type textarea "x"
type textarea "how to now lengt"
type textarea "x"
type textarea "how to now length"
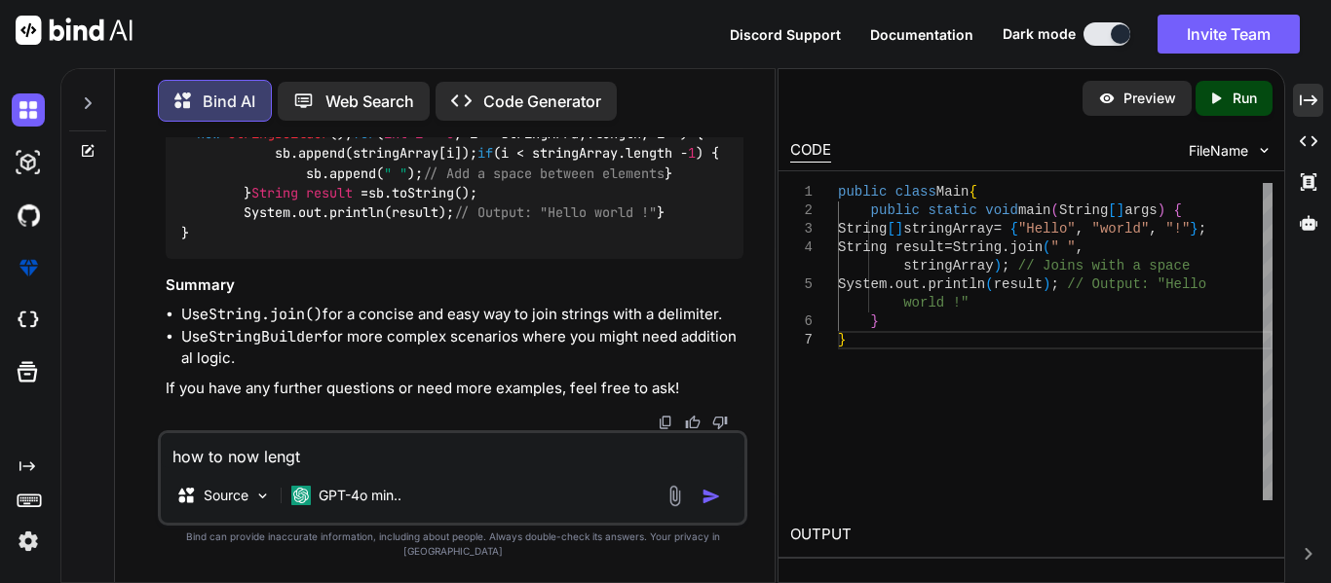
type textarea "x"
type textarea "how to now length"
type textarea "x"
type textarea "how to now length o"
type textarea "x"
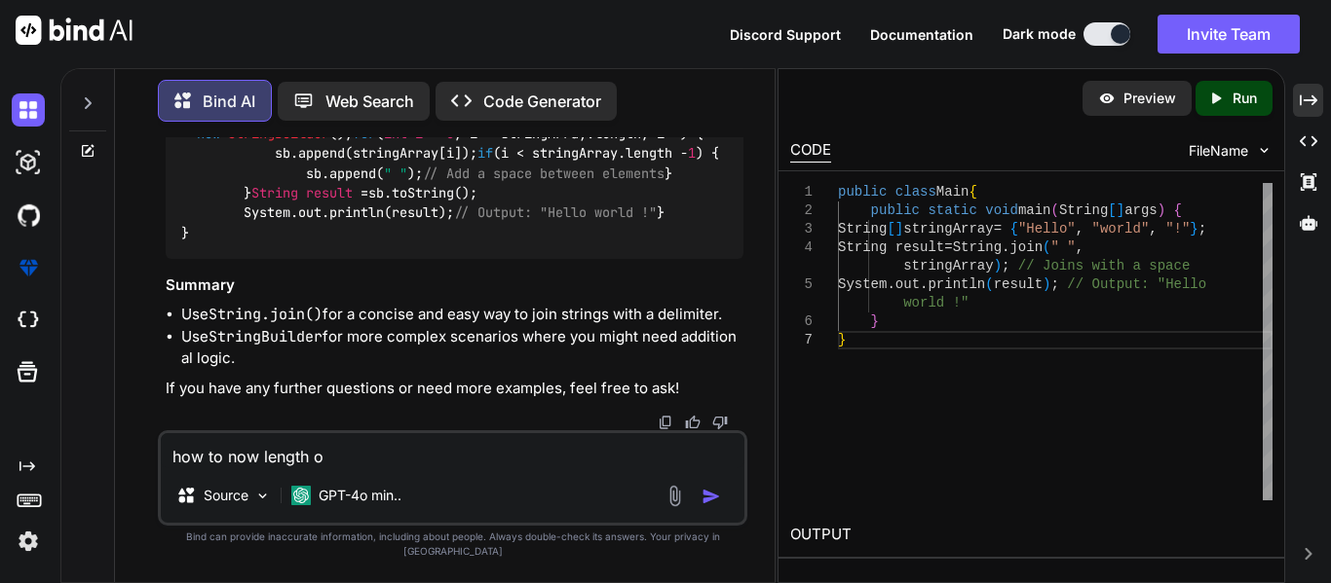
type textarea "how to now length of"
type textarea "x"
type textarea "how to now length of"
type textarea "x"
type textarea "how to now length of t"
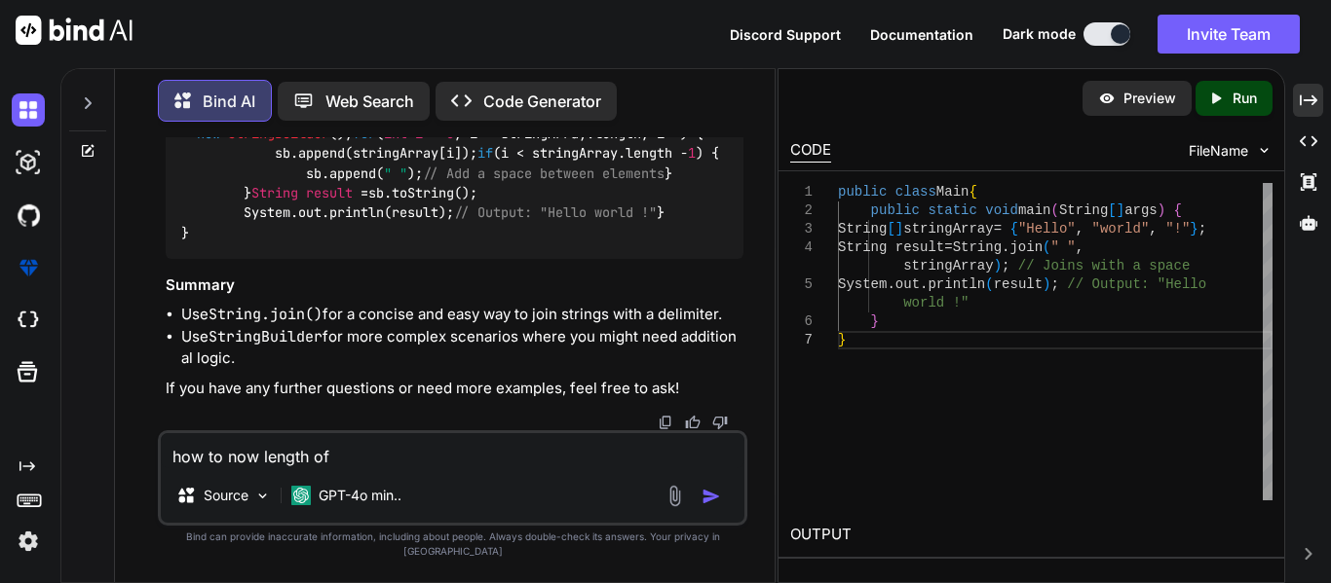
type textarea "x"
type textarea "how to now length of th"
type textarea "x"
type textarea "how to now length of the"
type textarea "x"
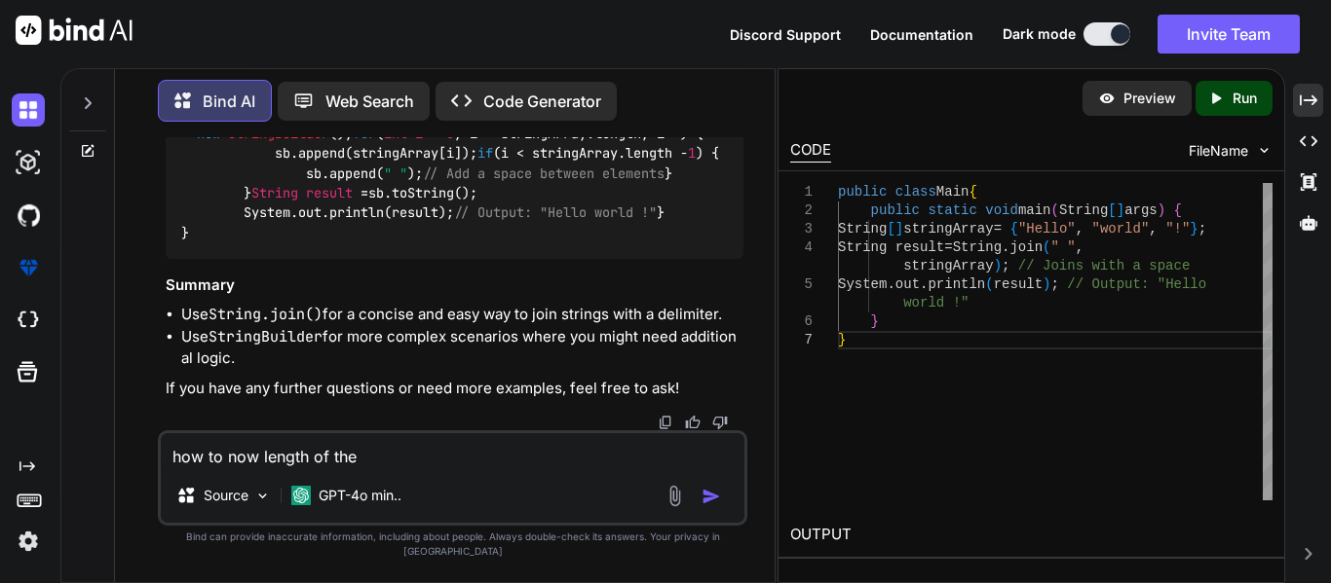
type textarea "how to now length of the"
type textarea "x"
type textarea "how to now length of the a"
type textarea "x"
type textarea "how to now length of the ar"
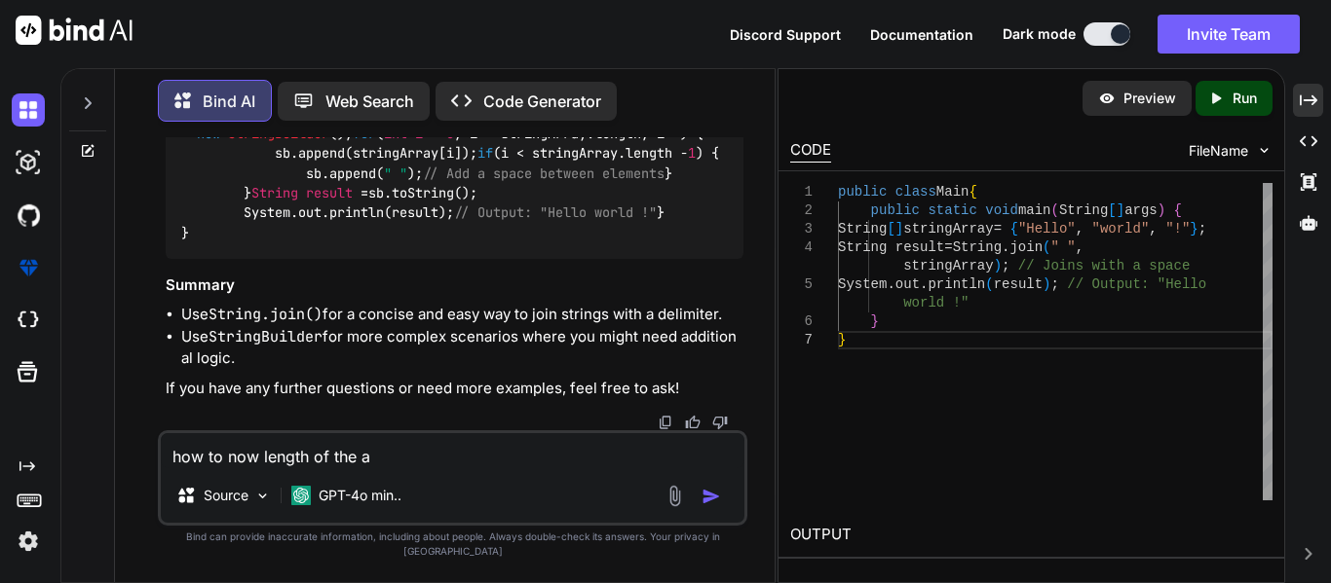
type textarea "x"
type textarea "how to now length of the arr"
type textarea "x"
type textarea "how to now length of the arra"
type textarea "x"
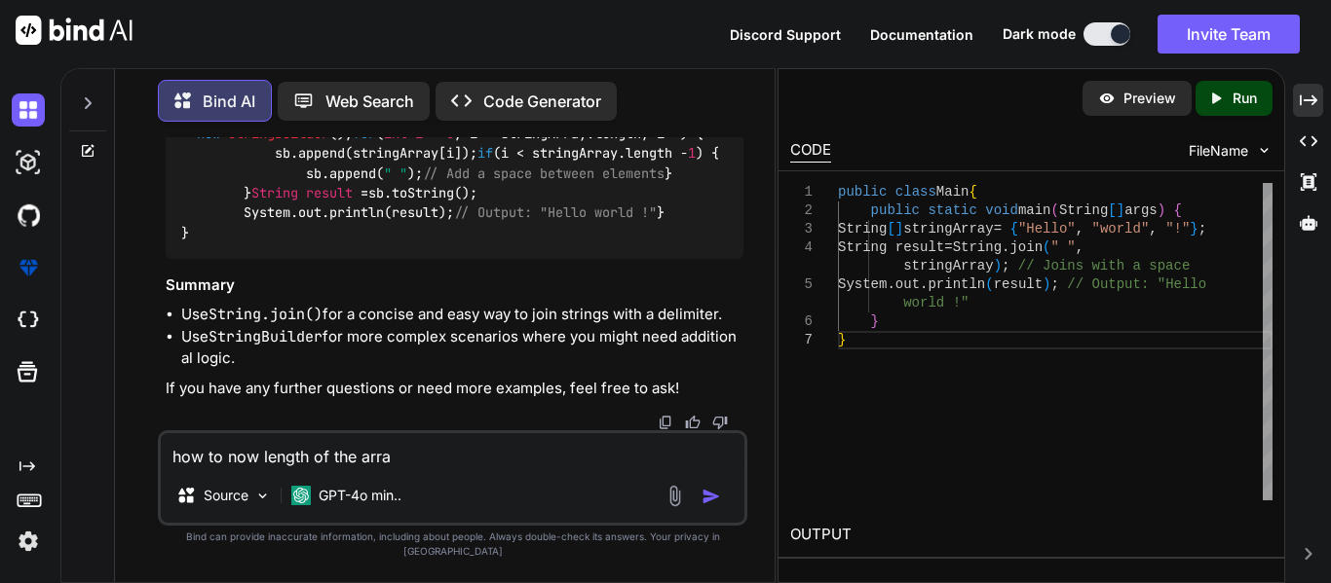
type textarea "how to now length of the array"
type textarea "x"
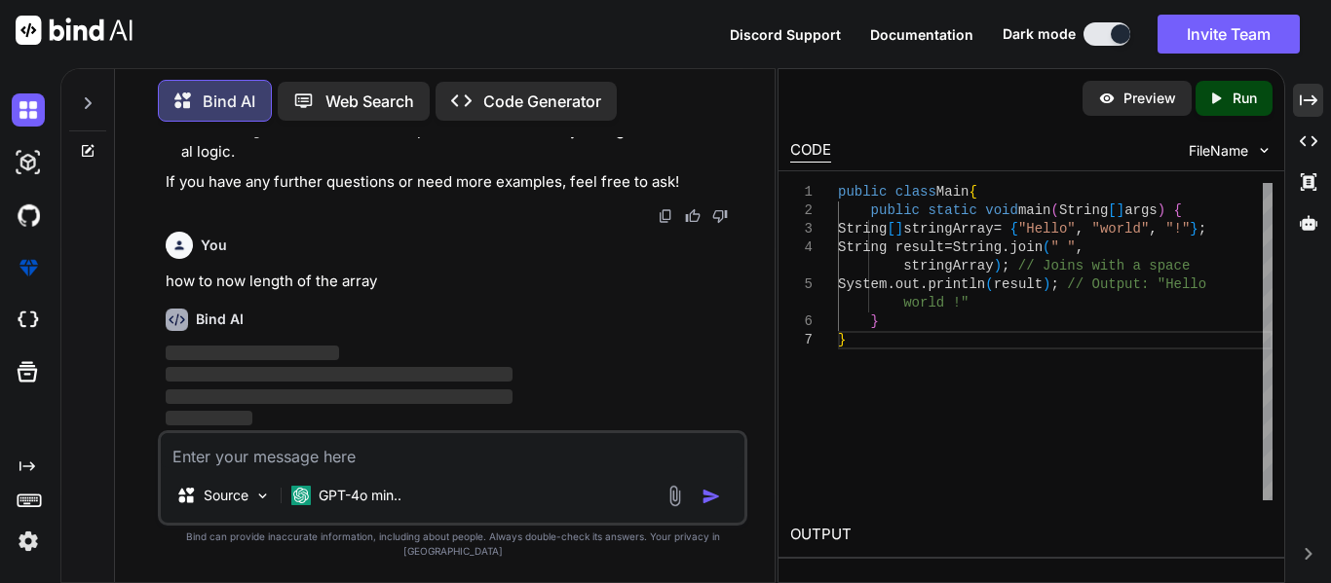
scroll to position [3299, 0]
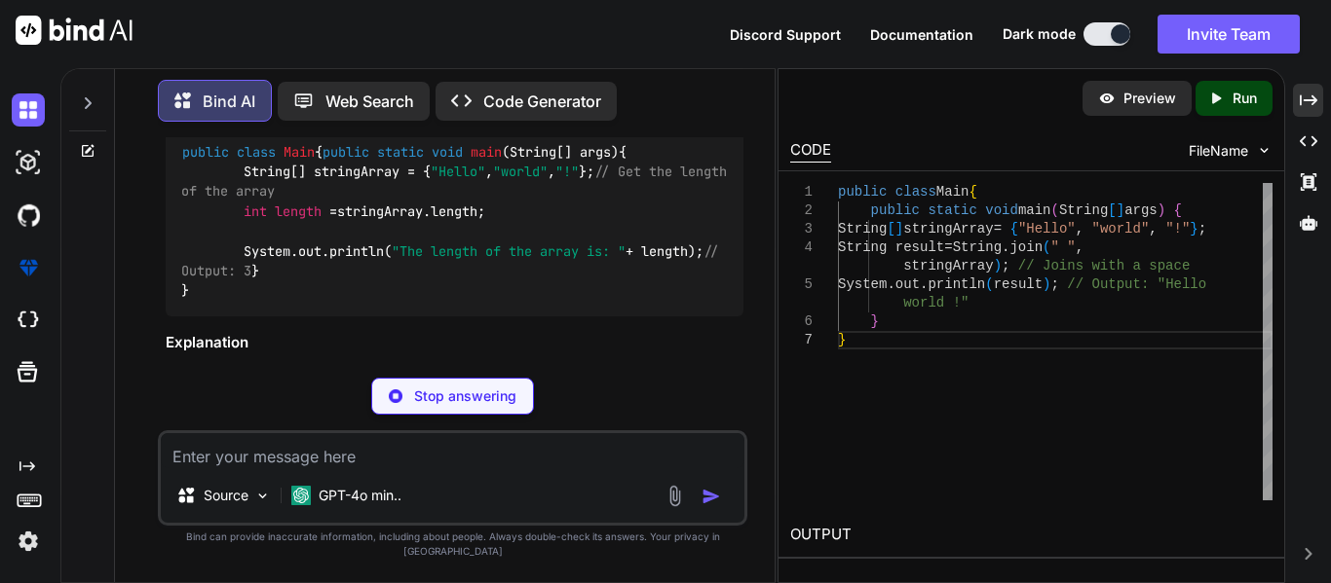
type textarea "x"
type textarea "}"
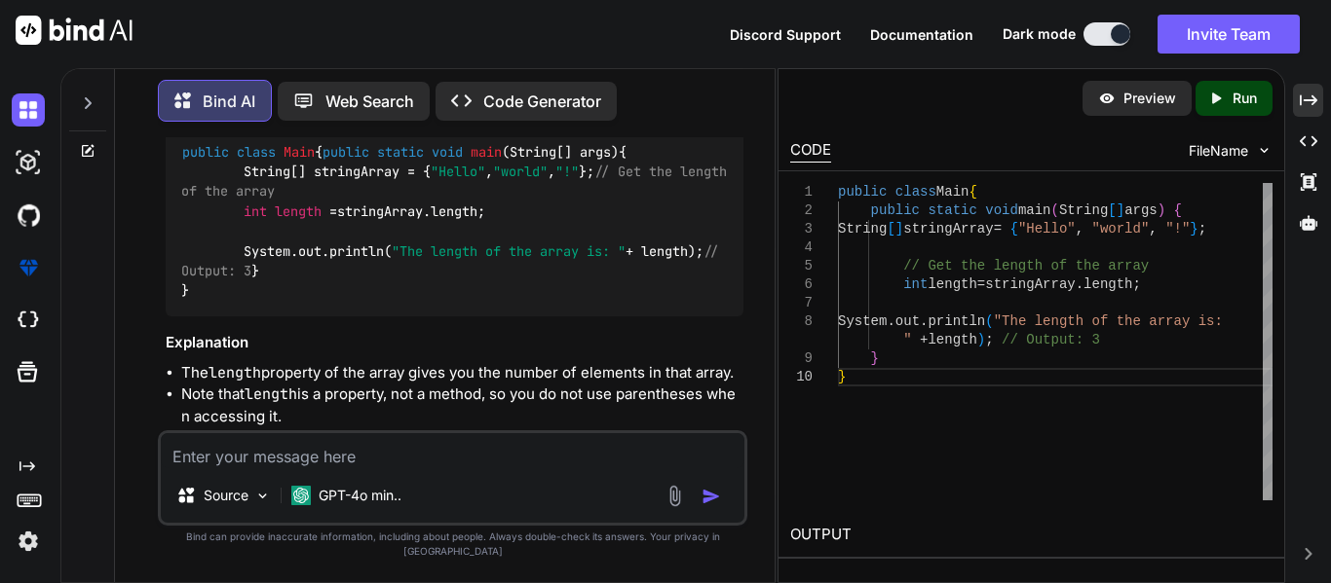
type textarea "f"
type textarea "x"
type textarea "fo"
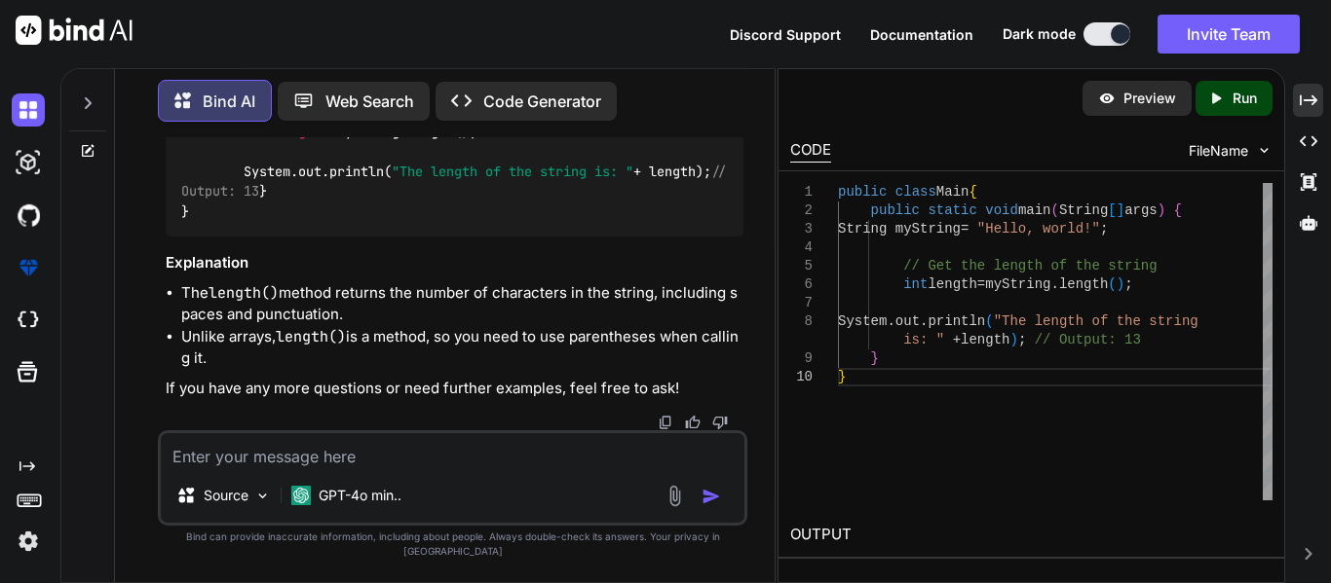
scroll to position [4246, 0]
click at [549, 238] on div "public class Main { public static void main (String[] args) { String myString =…" at bounding box center [455, 152] width 579 height 170
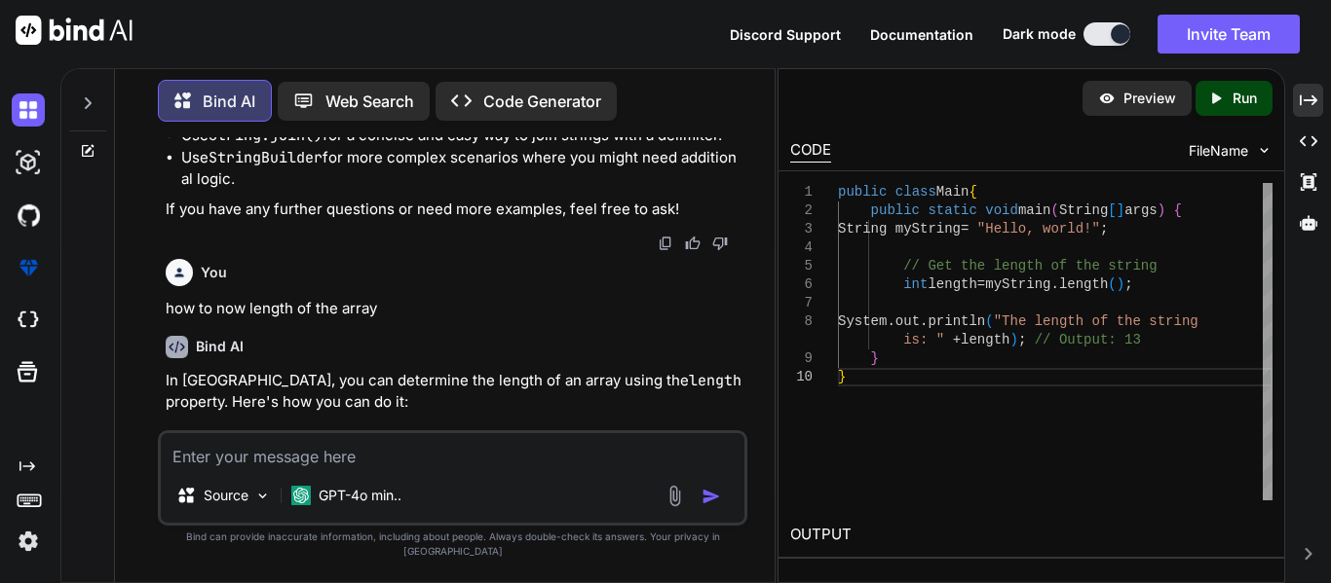
scroll to position [2901, 0]
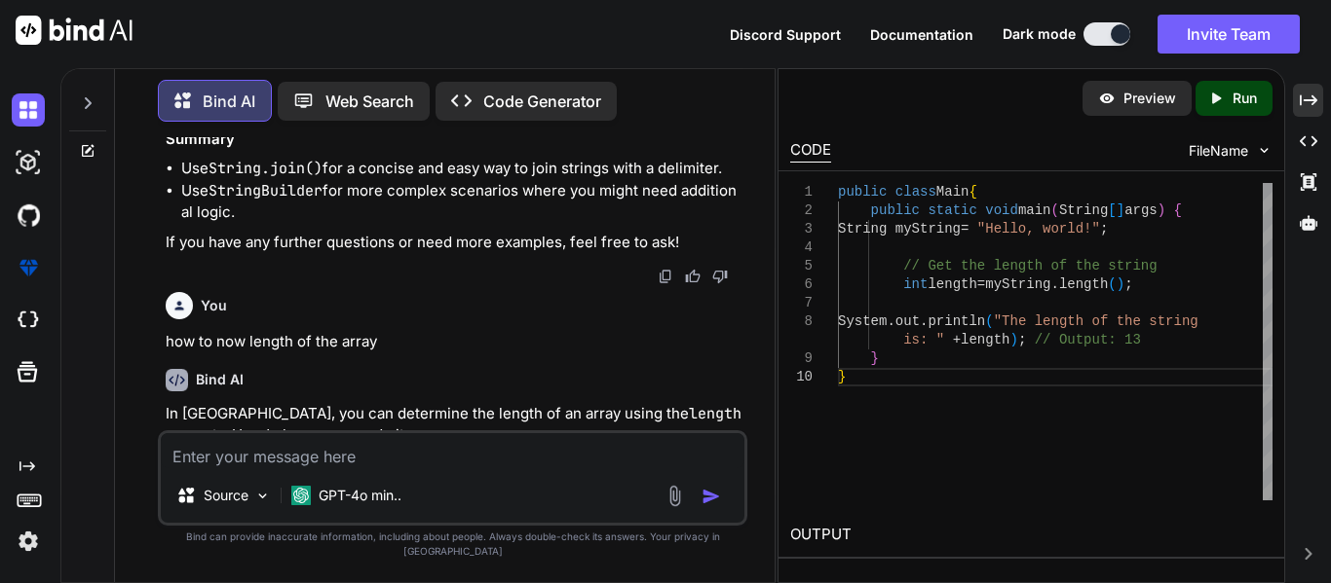
click at [440, 96] on code "public class Main { public static void main (String[] args) { String[] stringAr…" at bounding box center [453, 17] width 545 height 159
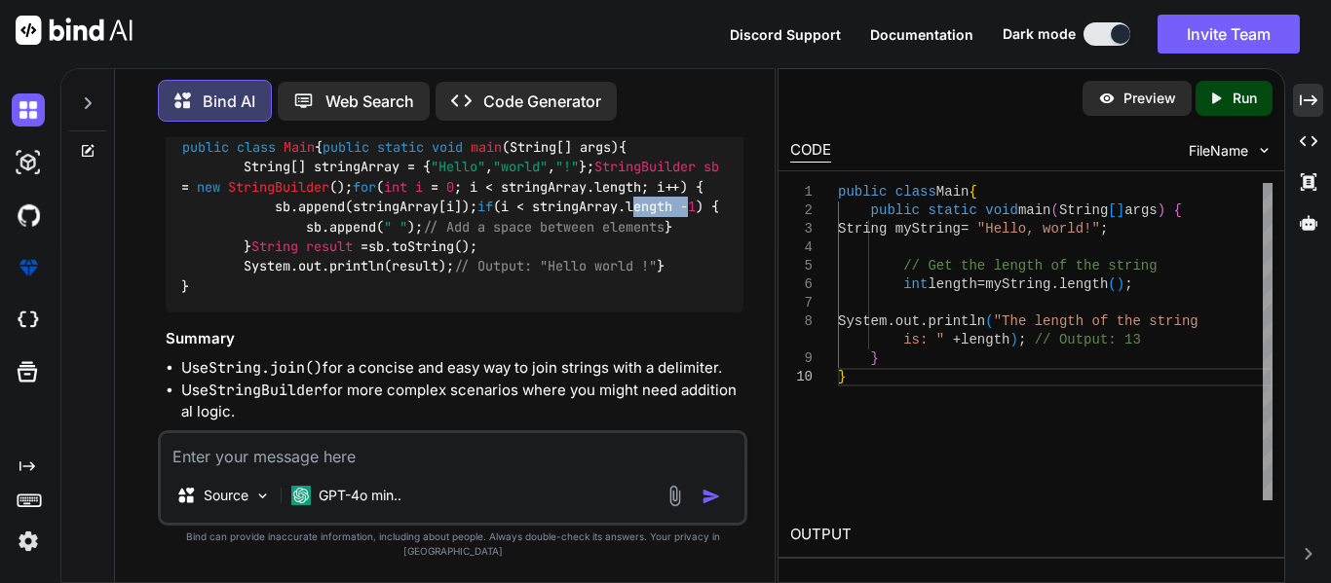
scroll to position [2700, 0]
click at [725, 115] on img at bounding box center [719, 106] width 18 height 18
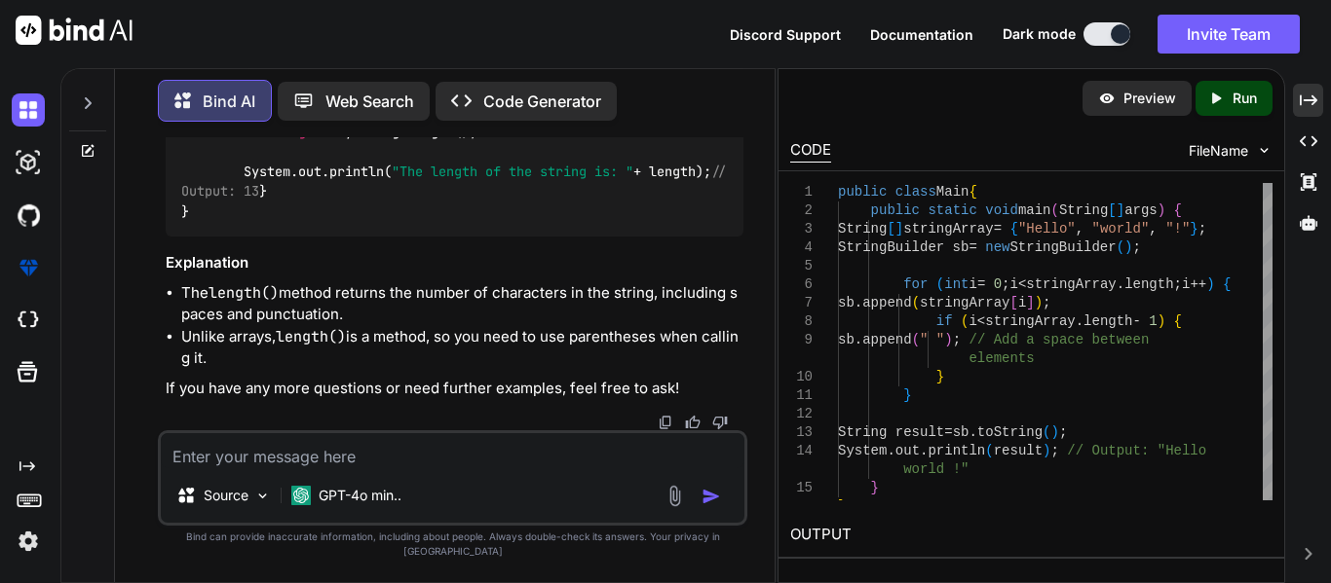
scroll to position [4218, 0]
click at [347, 469] on textarea at bounding box center [453, 450] width 584 height 35
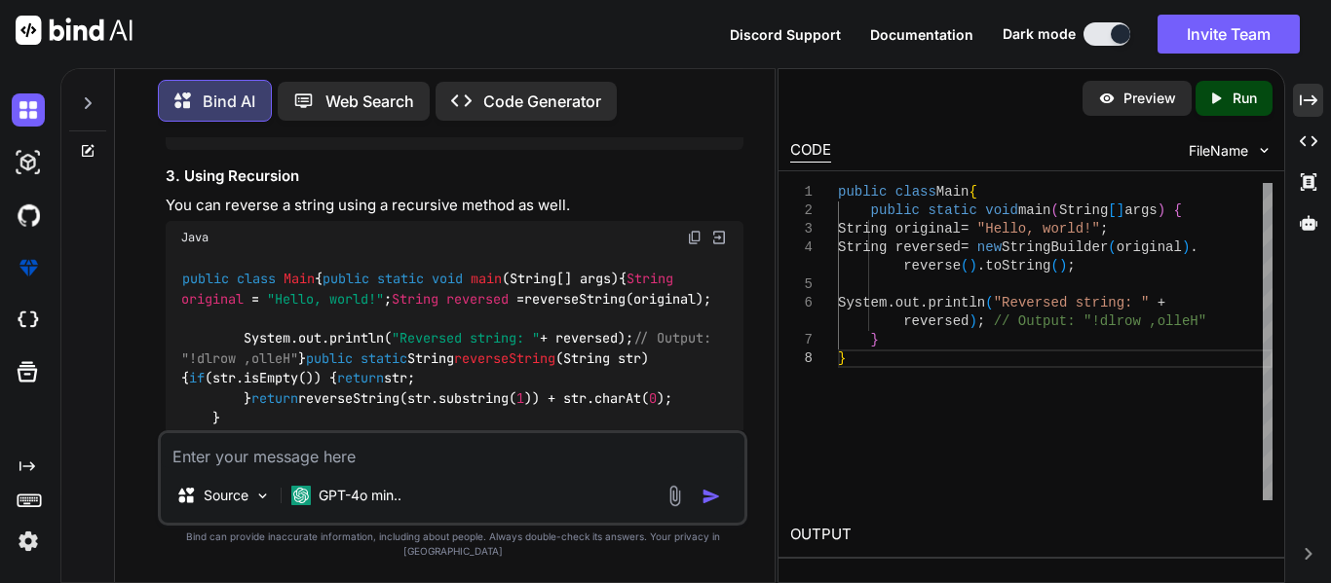
scroll to position [4957, 0]
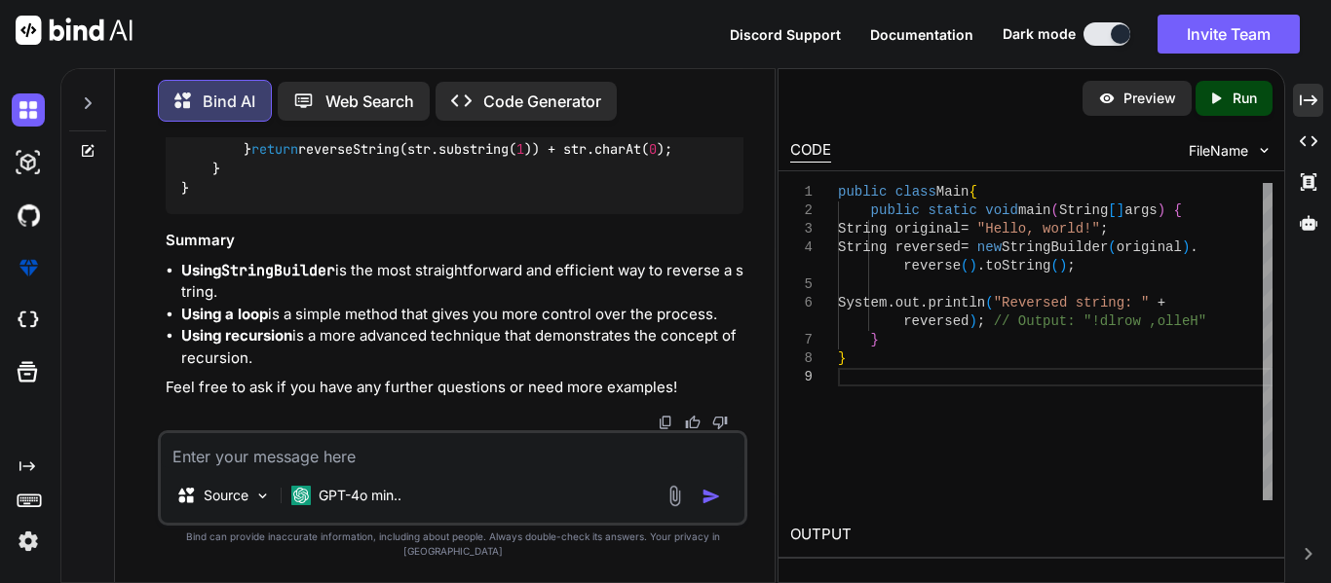
scroll to position [5465, 0]
click at [271, 494] on div "Source" at bounding box center [224, 495] width 110 height 39
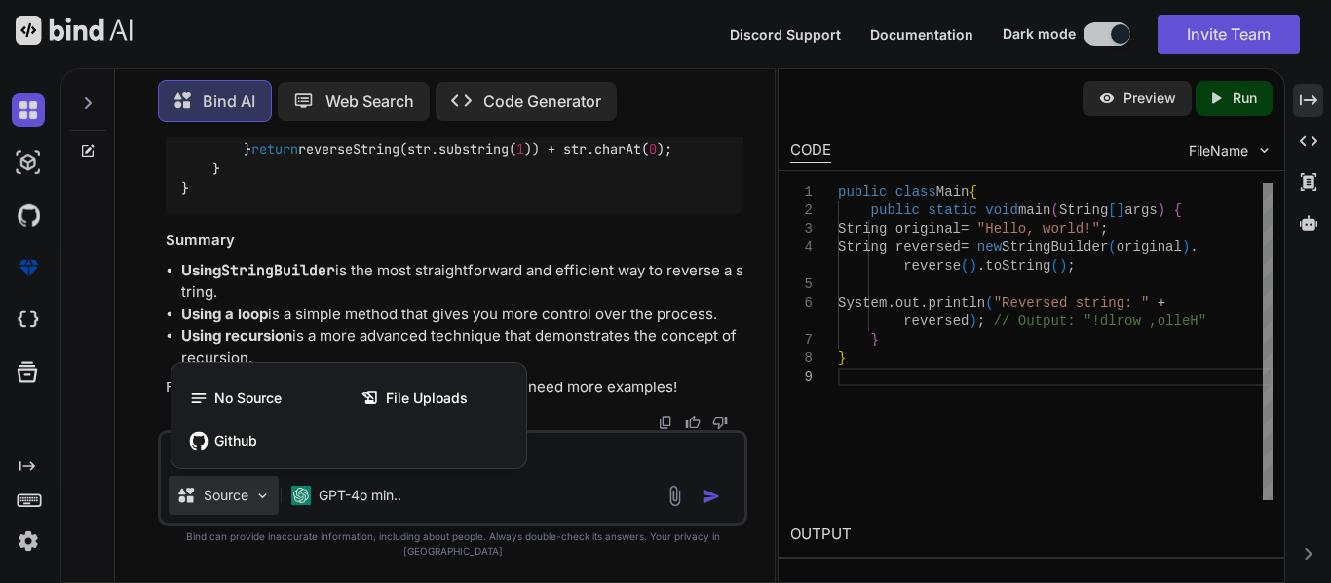
click at [566, 465] on div at bounding box center [665, 291] width 1331 height 583
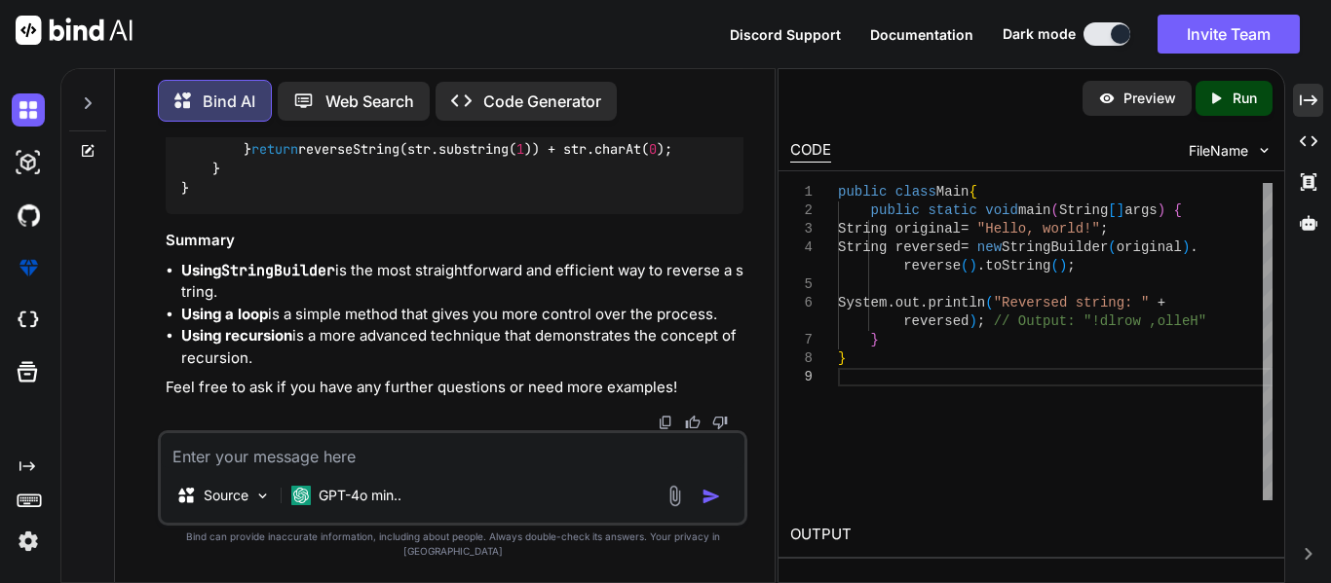
click at [339, 469] on textarea at bounding box center [453, 450] width 584 height 35
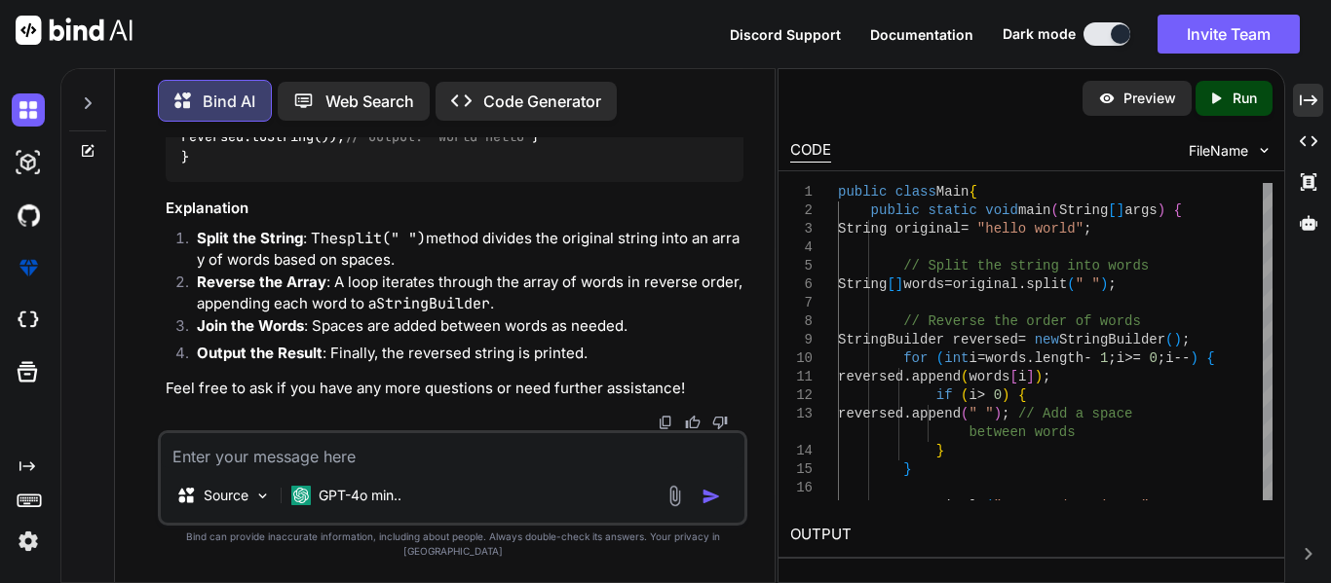
scroll to position [6603, 0]
click at [422, 167] on code "public class Main { public static void main (String[] args) { String original =…" at bounding box center [453, 47] width 545 height 239
drag, startPoint x: 535, startPoint y: 255, endPoint x: 224, endPoint y: 252, distance: 310.7
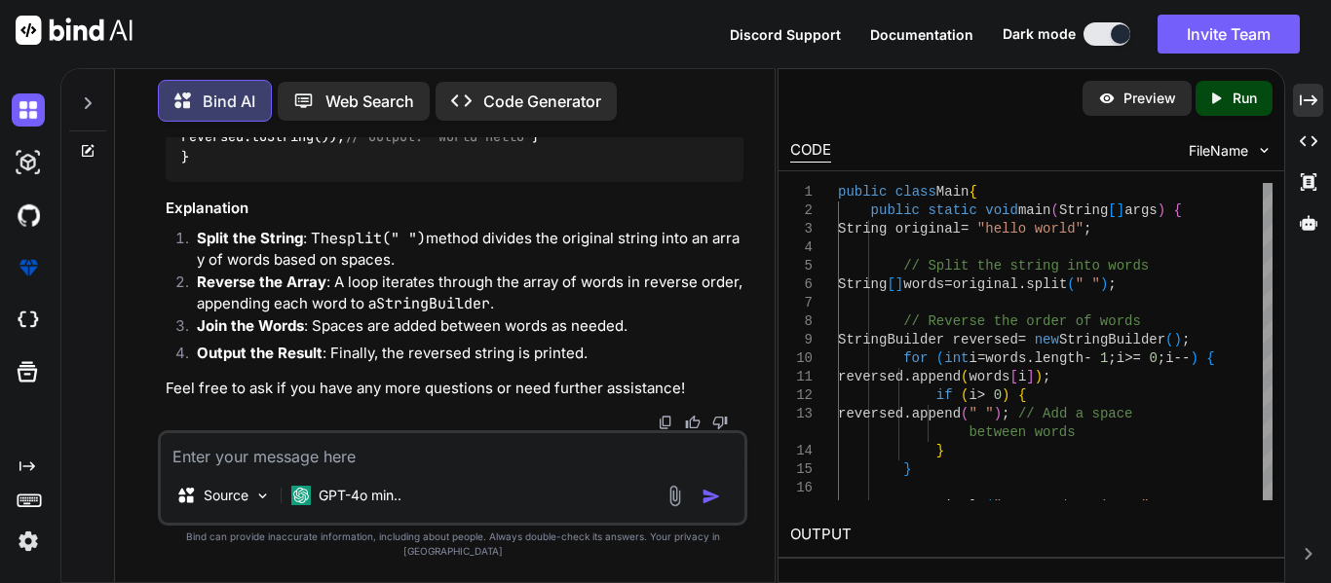
click at [224, 167] on code "public class Main { public static void main (String[] args) { String original =…" at bounding box center [453, 47] width 545 height 239
click at [429, 167] on code "public class Main { public static void main (String[] args) { String original =…" at bounding box center [453, 47] width 545 height 239
drag, startPoint x: 420, startPoint y: 237, endPoint x: 354, endPoint y: 235, distance: 66.3
click at [354, 167] on code "public class Main { public static void main (String[] args) { String original =…" at bounding box center [453, 47] width 545 height 239
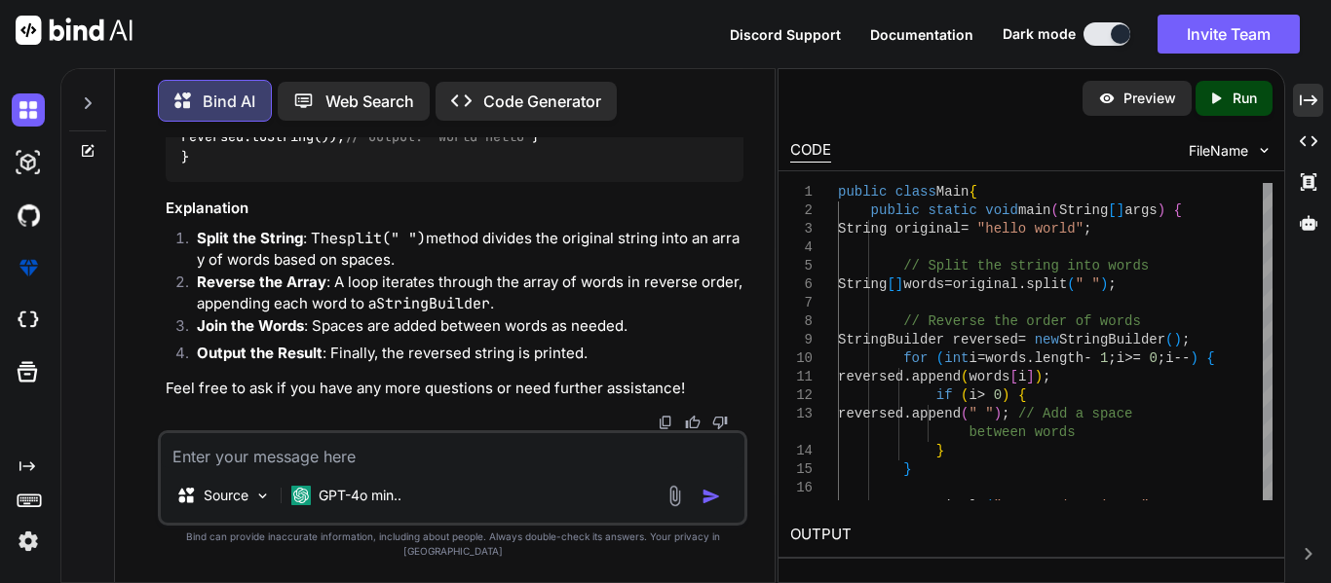
click at [354, 167] on code "public class Main { public static void main (String[] args) { String original =…" at bounding box center [453, 47] width 545 height 239
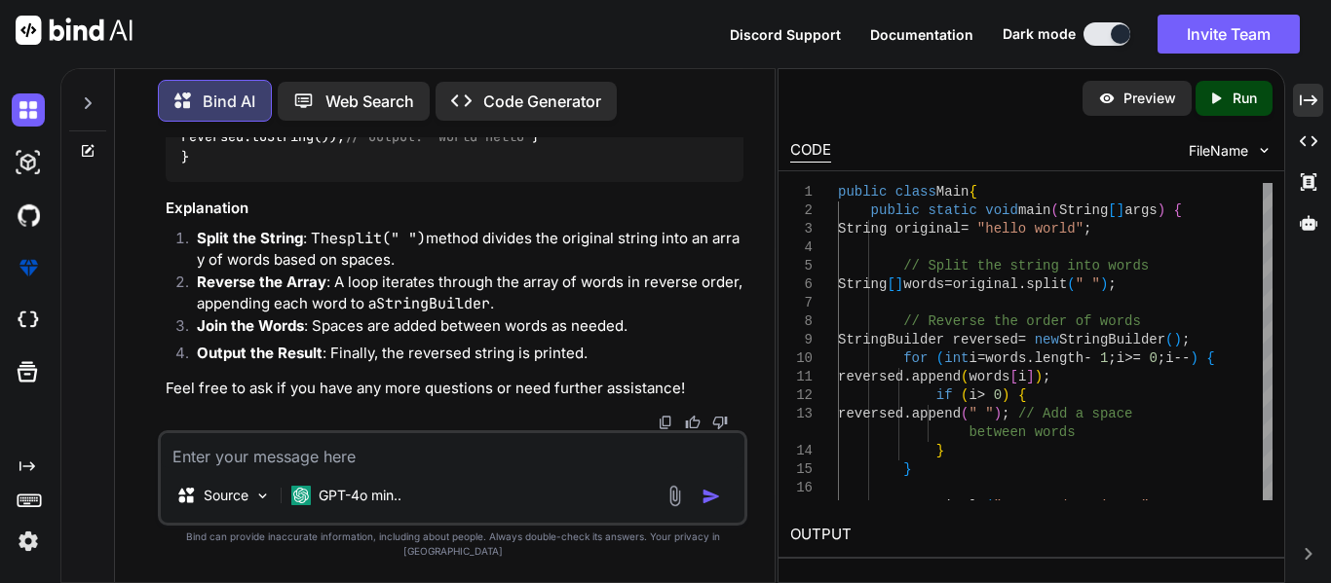
scroll to position [6524, 0]
click at [1261, 151] on img at bounding box center [1264, 150] width 17 height 17
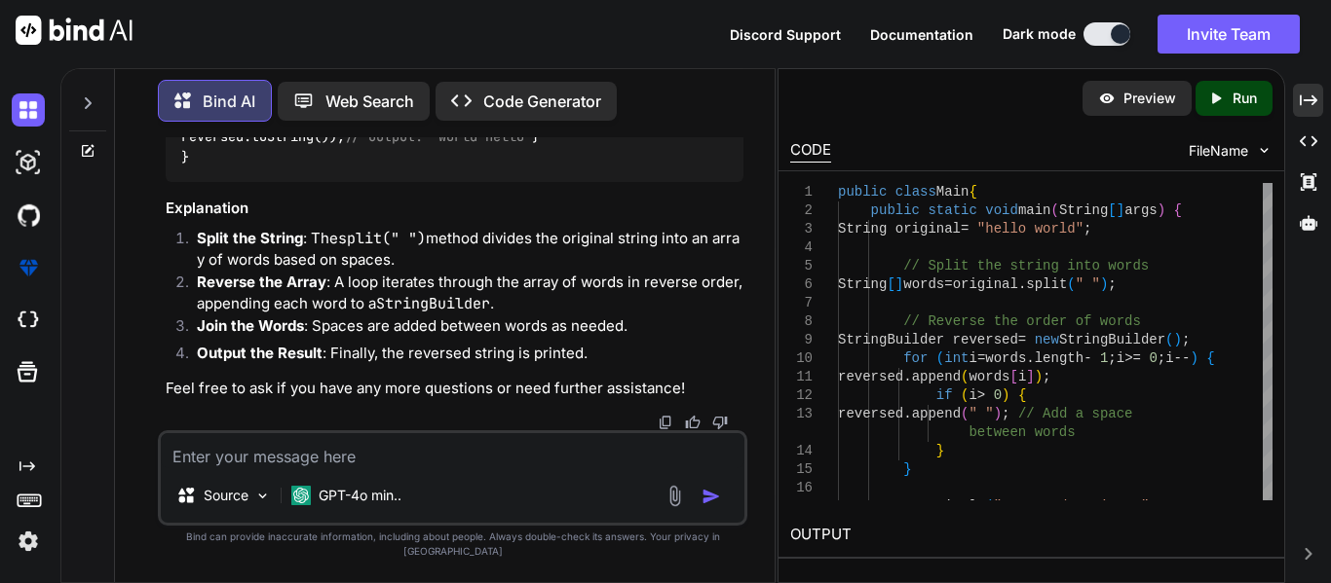
click at [1261, 151] on img at bounding box center [1264, 150] width 17 height 17
drag, startPoint x: 1261, startPoint y: 151, endPoint x: 995, endPoint y: 282, distance: 296.6
click at [995, 282] on div "Preview Created with Pixso. Run CODE FileName 1 2 3 4 5 6 7 8 9 10 11 12 13 14 …" at bounding box center [1031, 320] width 506 height 502
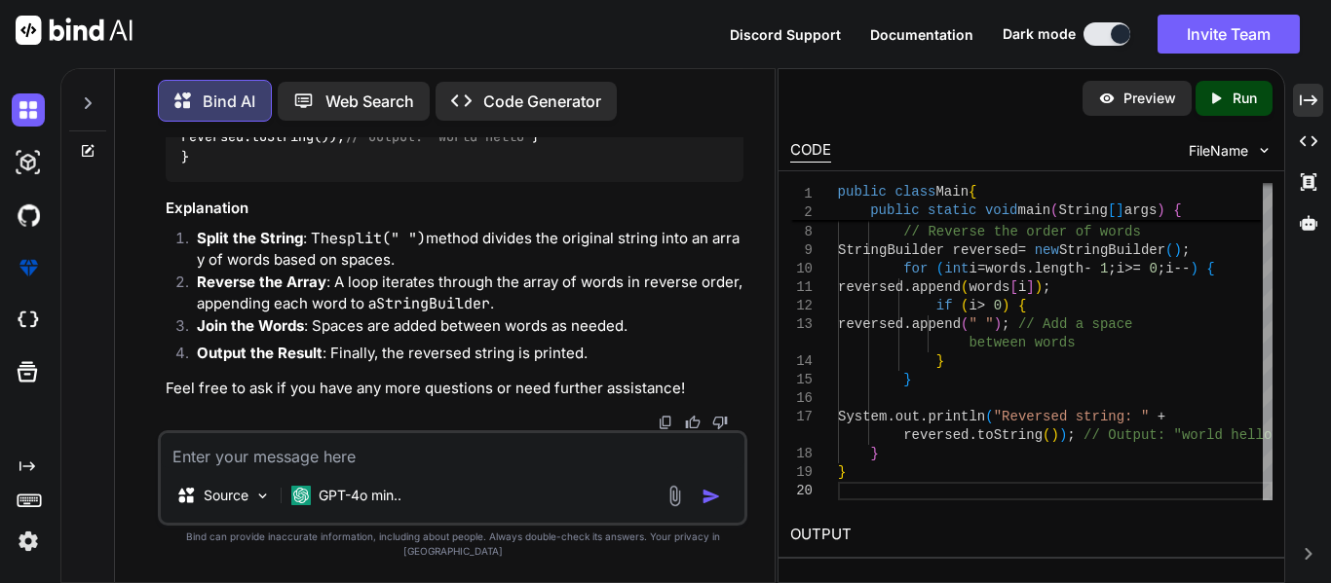
scroll to position [6959, 0]
click at [241, 469] on textarea at bounding box center [453, 450] width 584 height 35
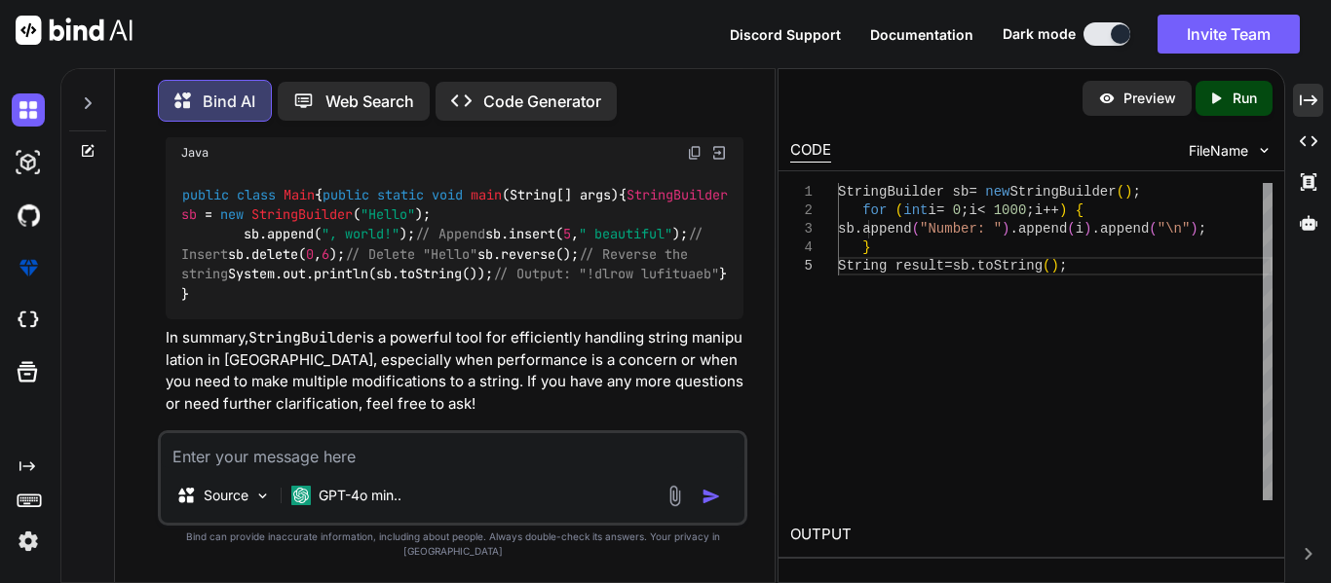
scroll to position [7123, 0]
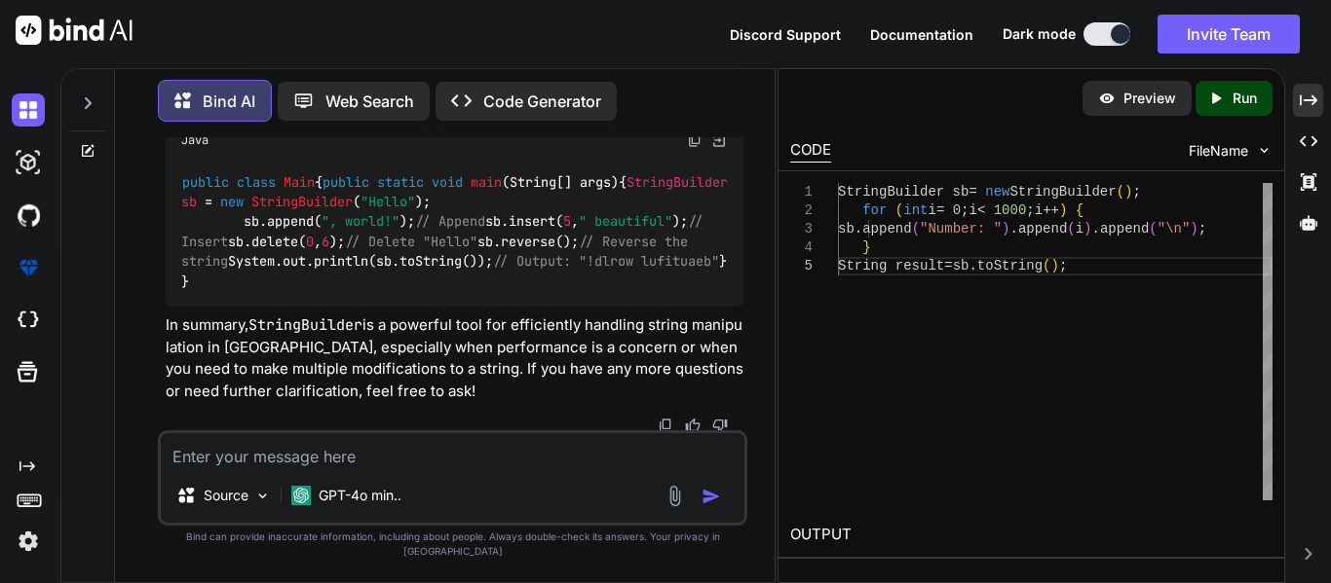
click at [324, 469] on textarea at bounding box center [453, 450] width 584 height 35
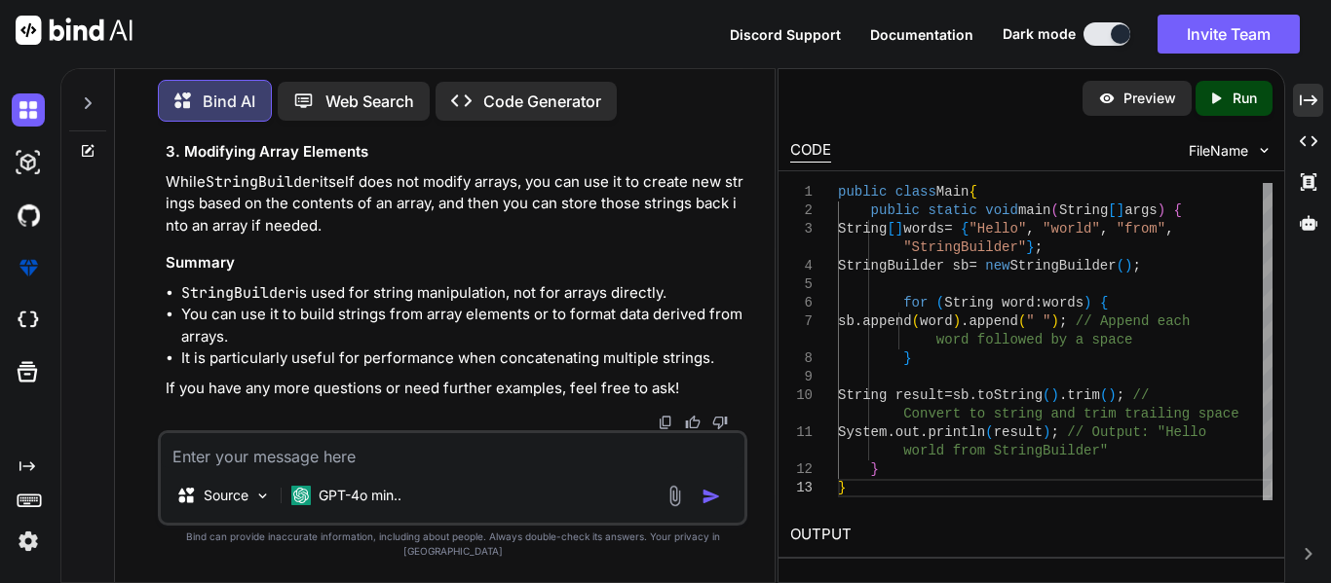
scroll to position [8492, 0]
click at [1221, 92] on icon "Created with Pixso." at bounding box center [1216, 99] width 18 height 18
